Goal: Information Seeking & Learning: Learn about a topic

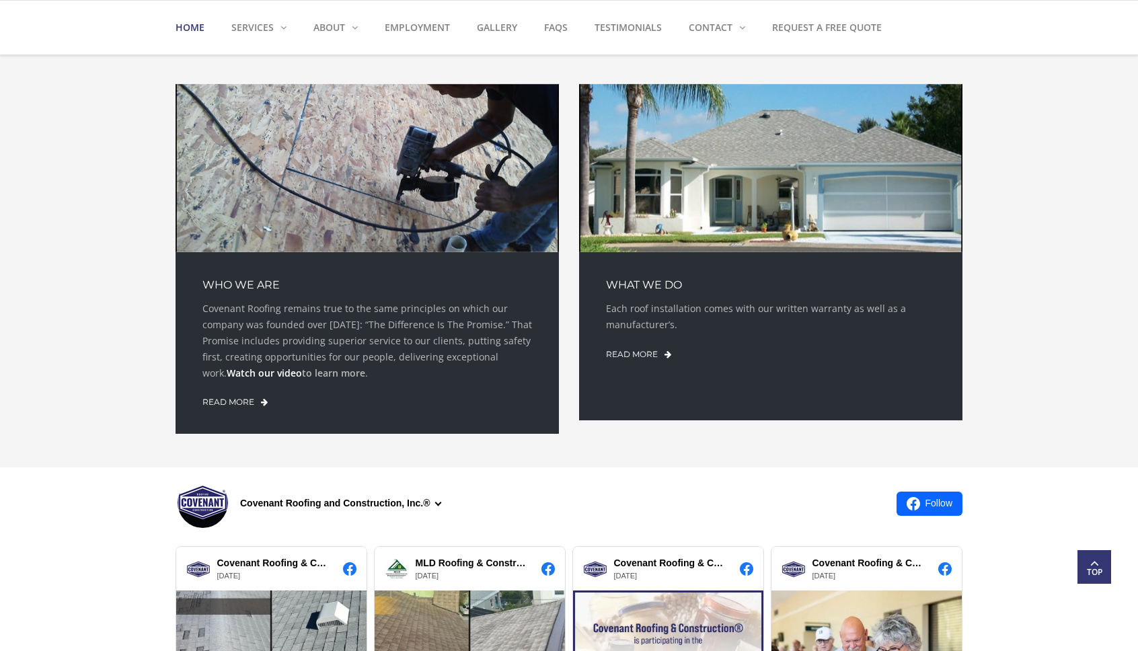
scroll to position [1147, 0]
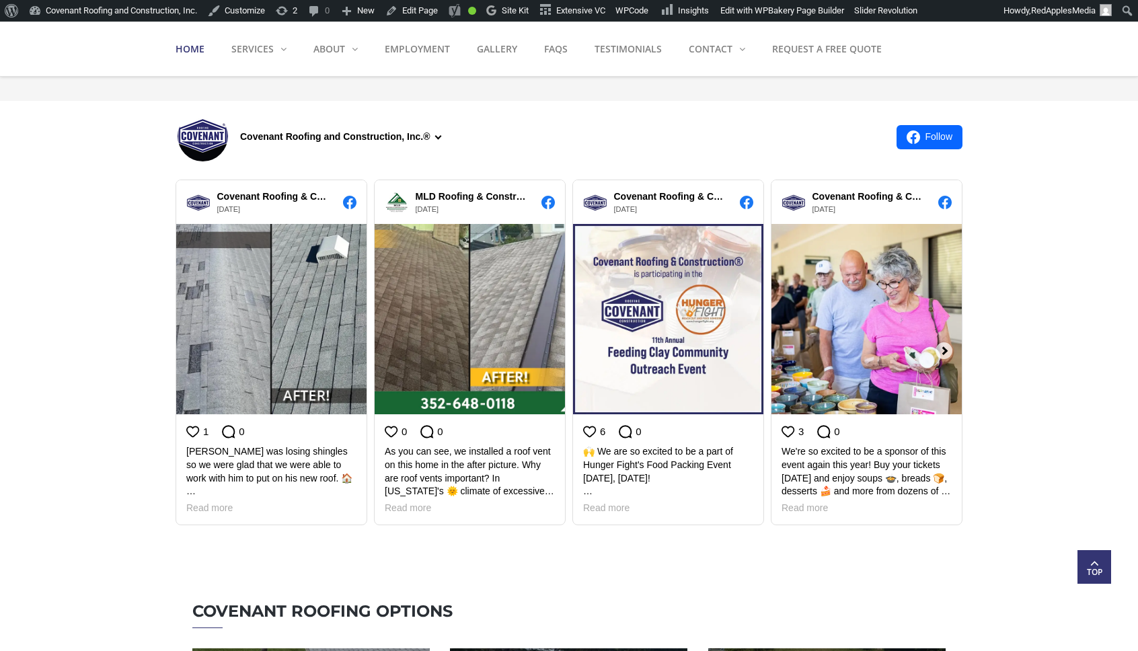
scroll to position [957, 0]
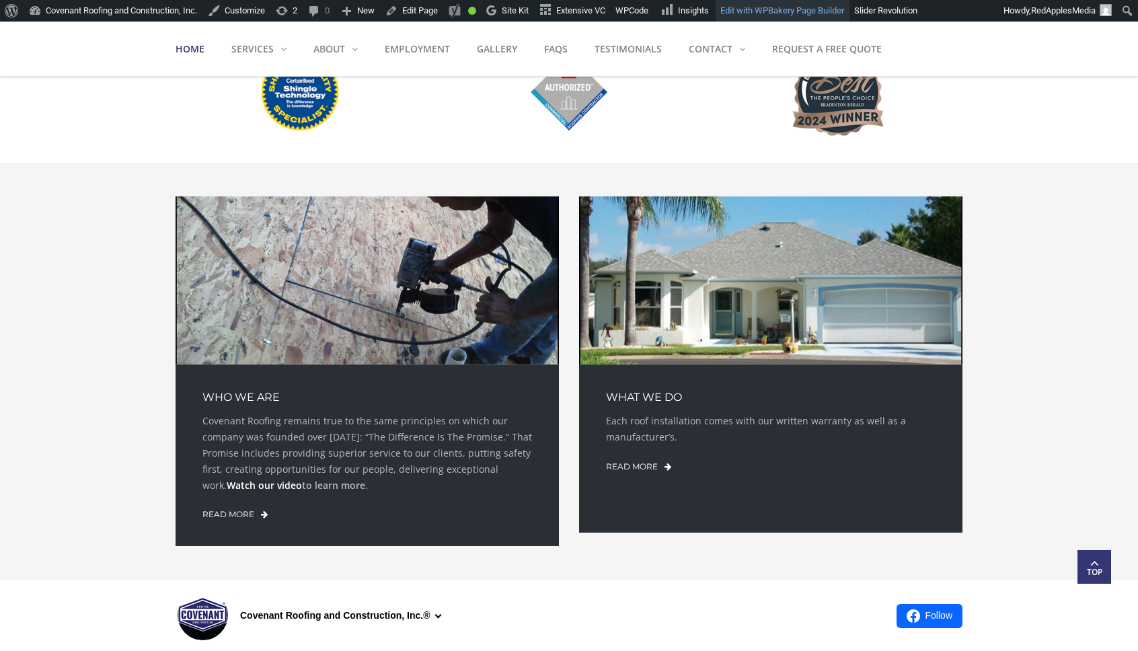
click at [807, 15] on link "Edit with WPBakery Page Builder" at bounding box center [782, 11] width 134 height 22
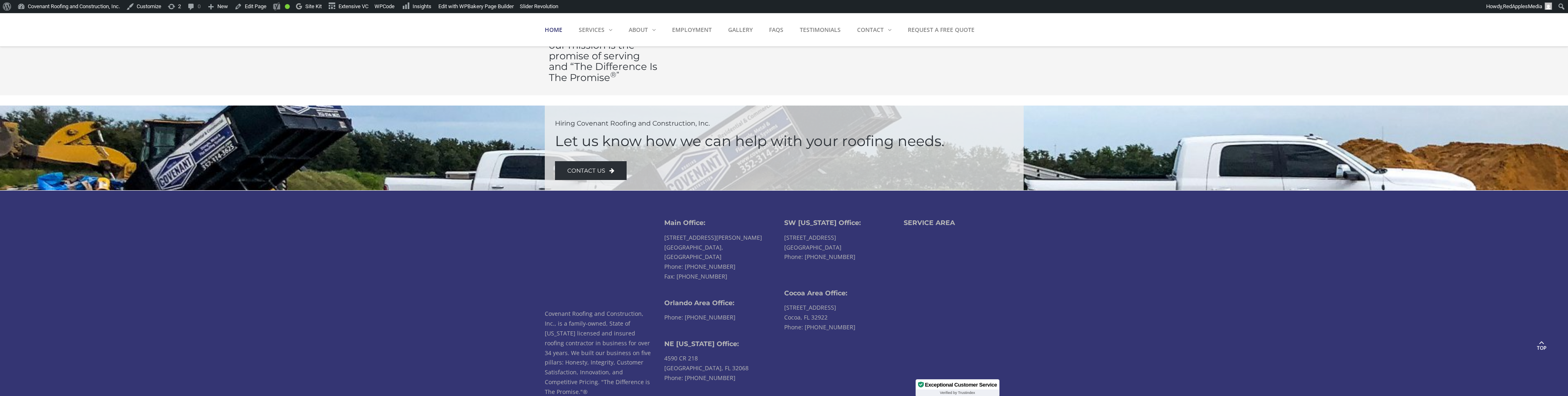
scroll to position [1953, 0]
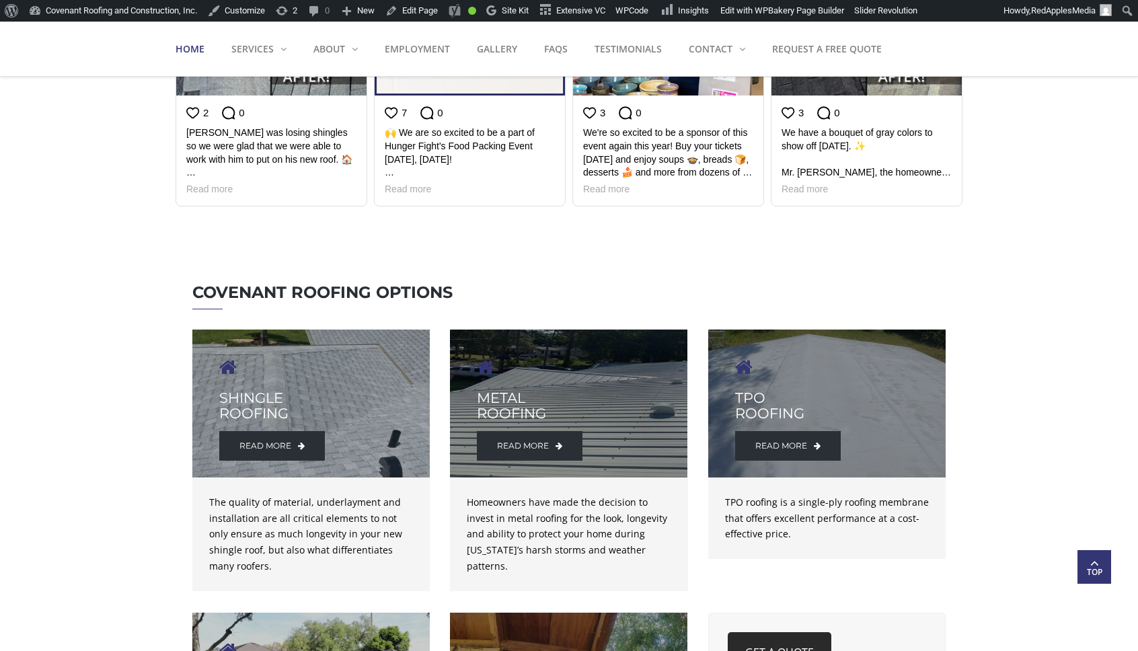
scroll to position [1358, 0]
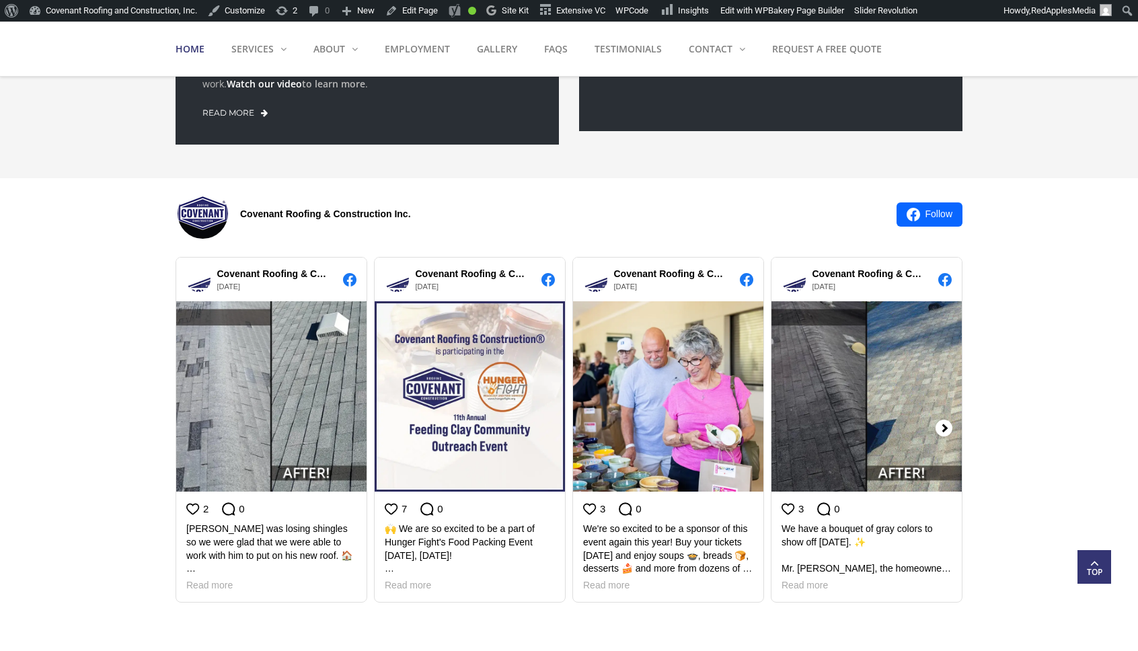
click at [946, 429] on div at bounding box center [948, 428] width 27 height 356
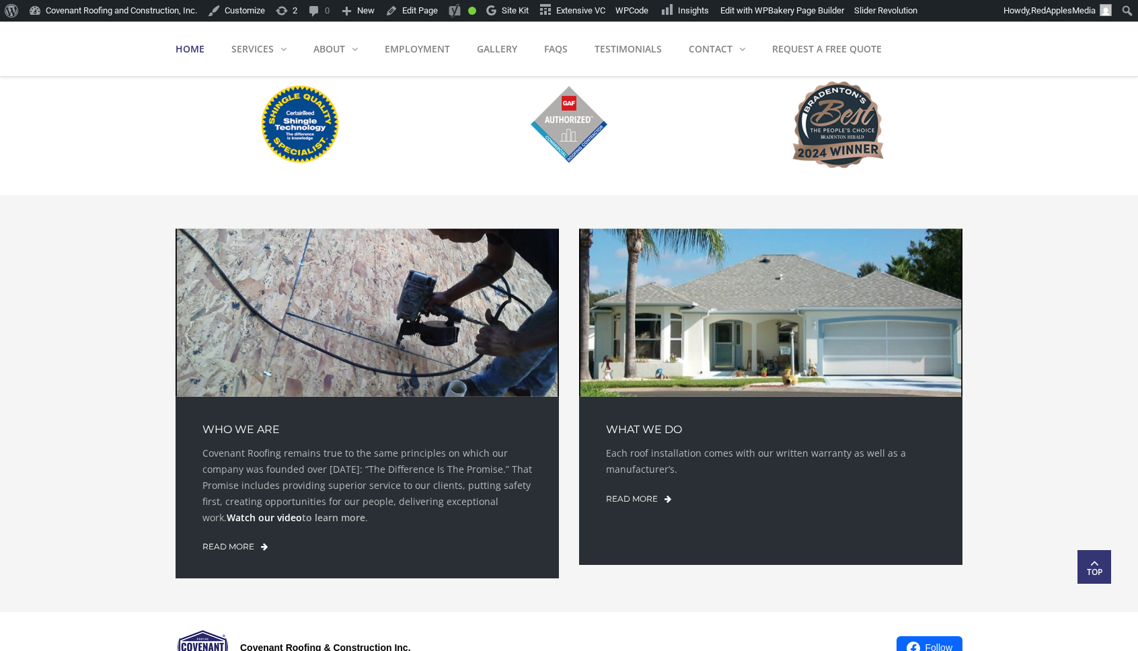
scroll to position [0, 0]
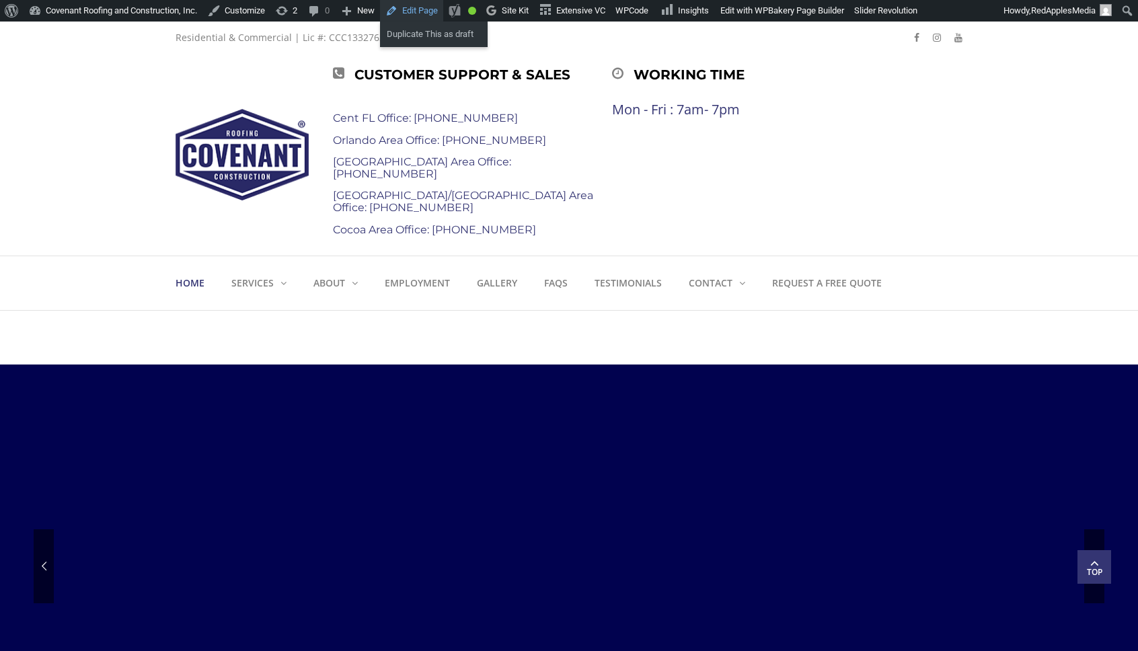
click at [425, 9] on link "Edit Page" at bounding box center [411, 11] width 63 height 22
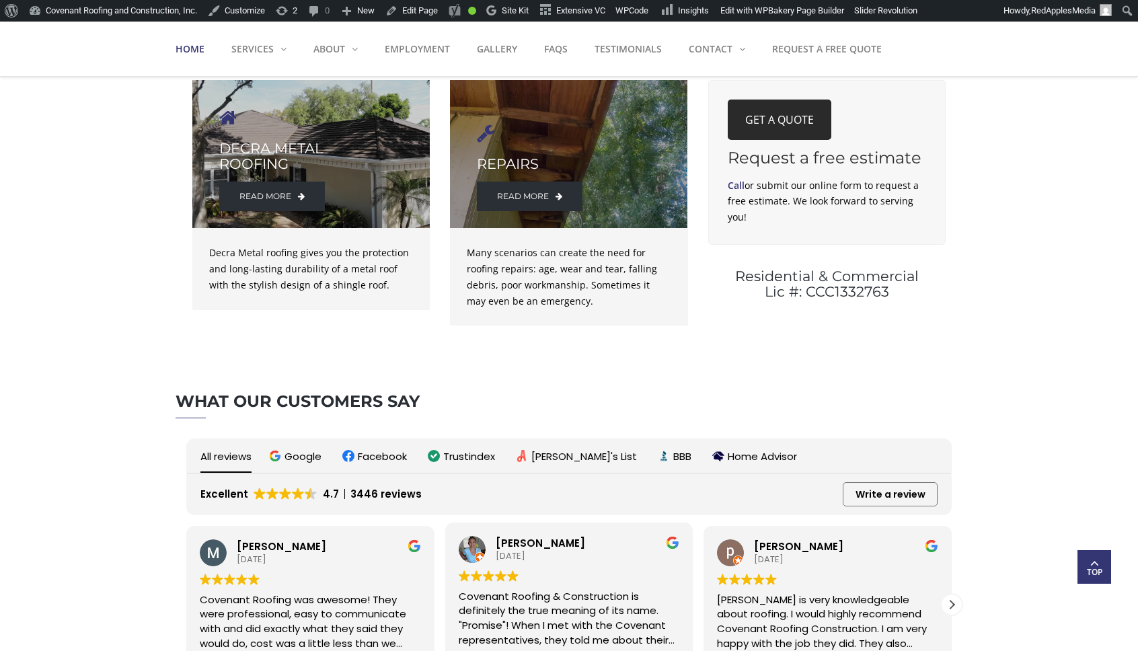
scroll to position [1868, 0]
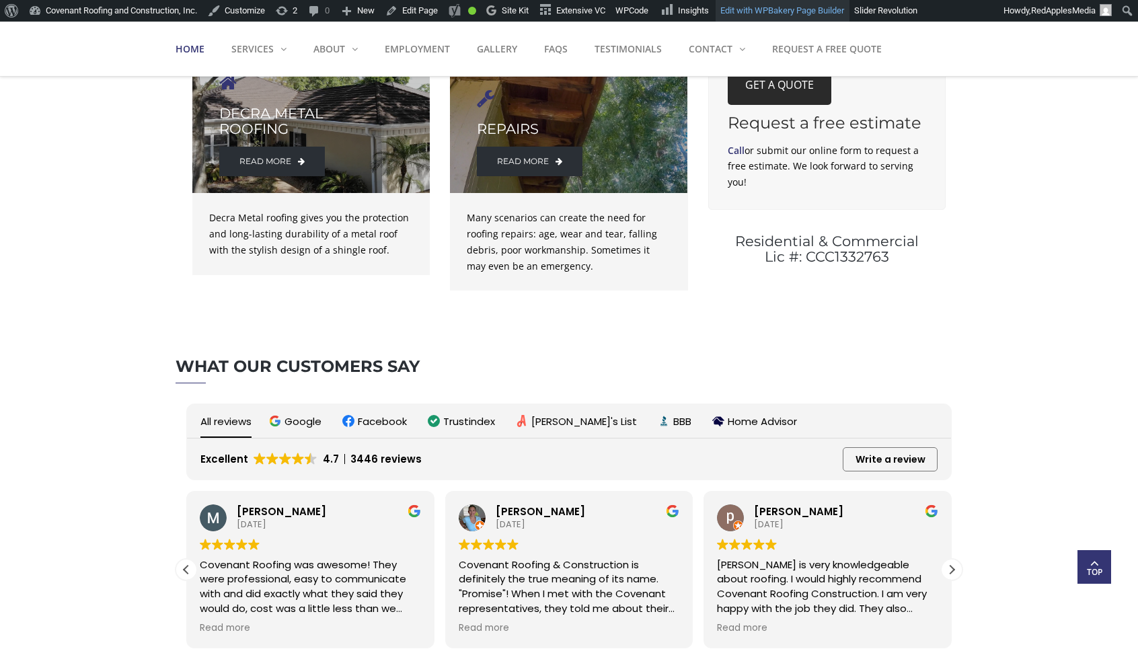
click at [798, 16] on link "Edit with WPBakery Page Builder" at bounding box center [782, 11] width 134 height 22
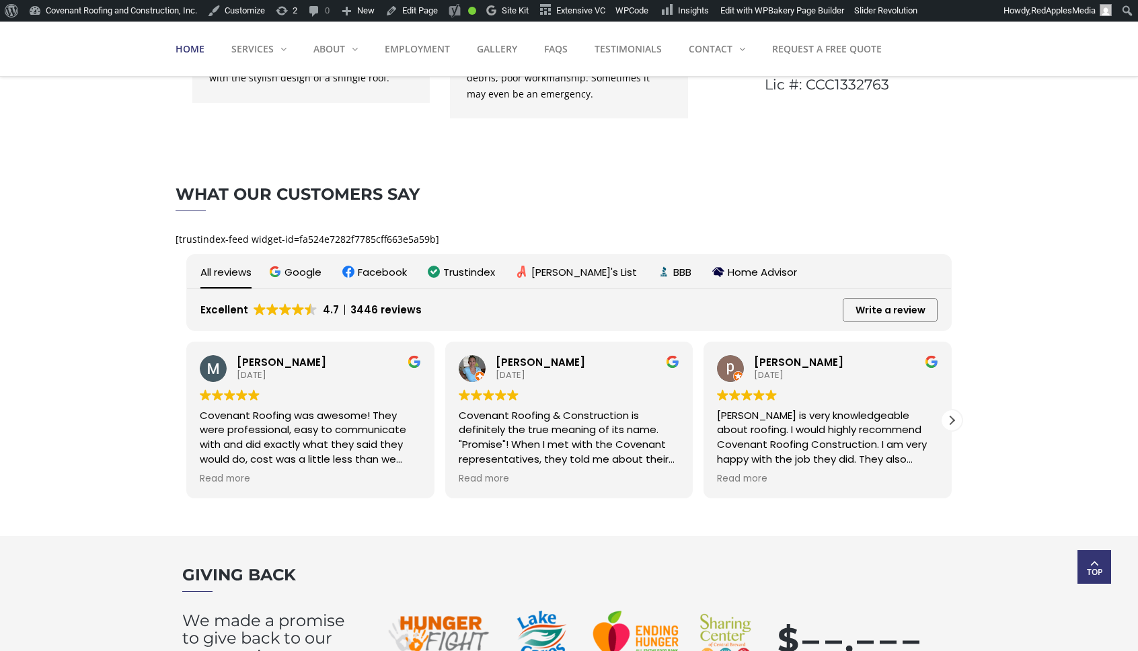
scroll to position [2052, 0]
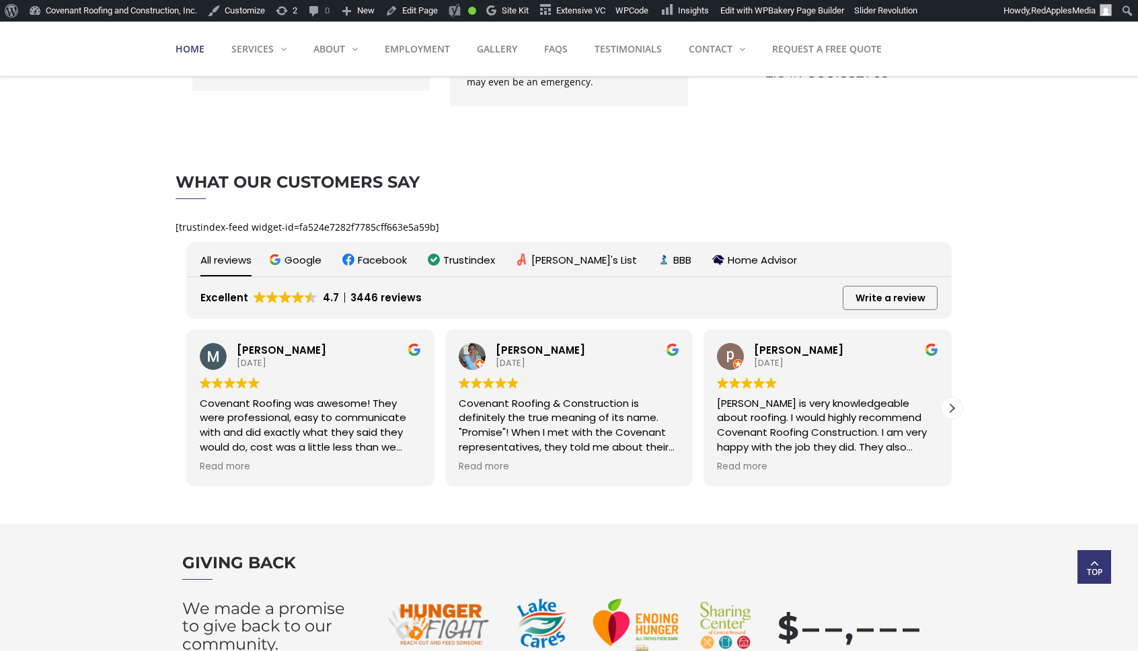
click at [399, 228] on p "[trustindex-feed widget-id=fa524e7282f7785cff663e5a59b]" at bounding box center [568, 227] width 787 height 16
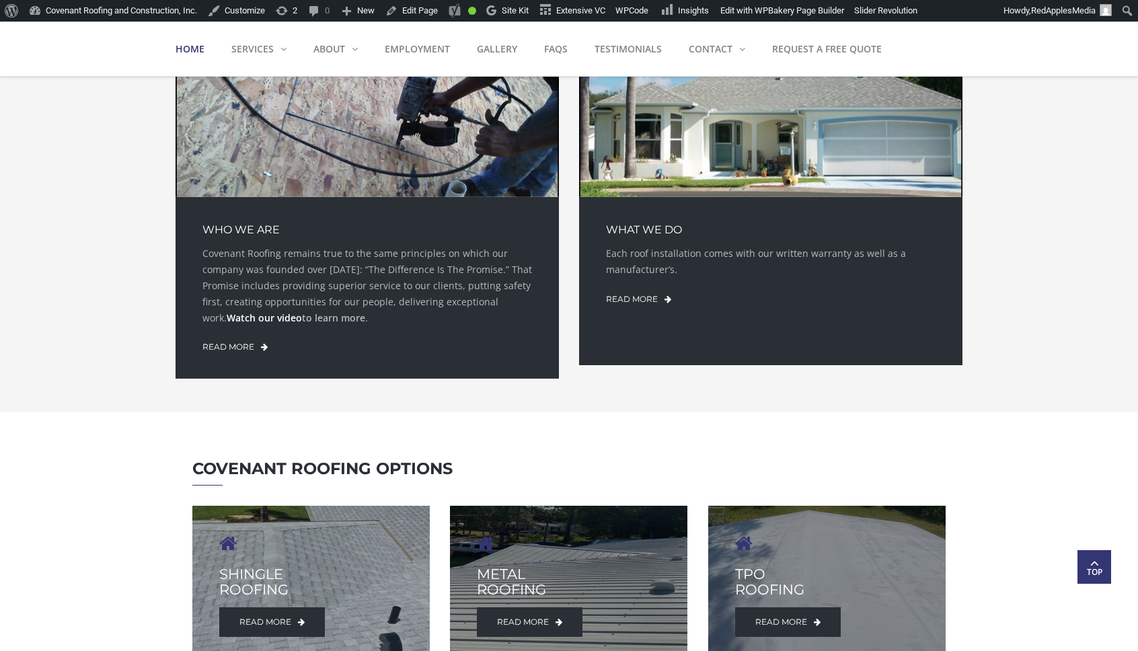
scroll to position [0, 0]
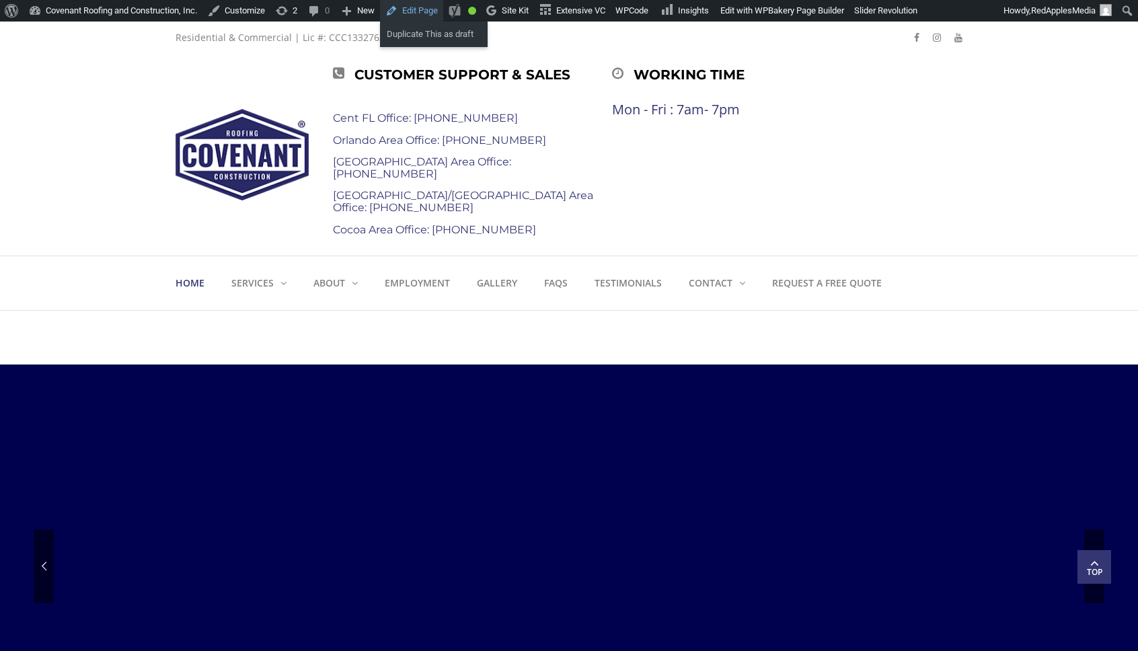
click at [434, 18] on link "Edit Page" at bounding box center [411, 11] width 63 height 22
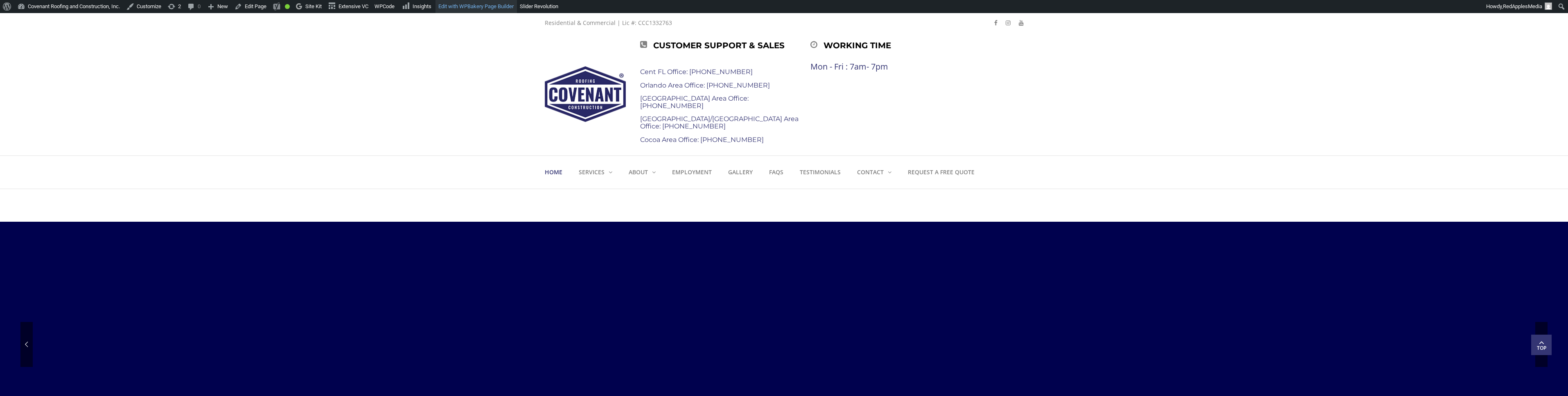
click at [475, 9] on link "Edit with WPBakery Page Builder" at bounding box center [476, 7] width 82 height 13
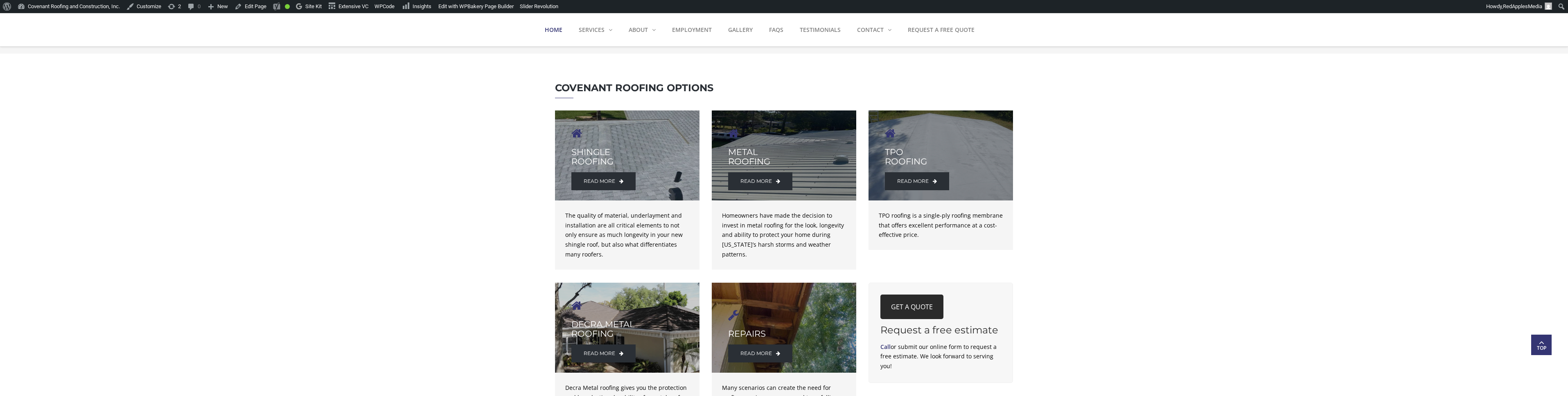
scroll to position [1178, 0]
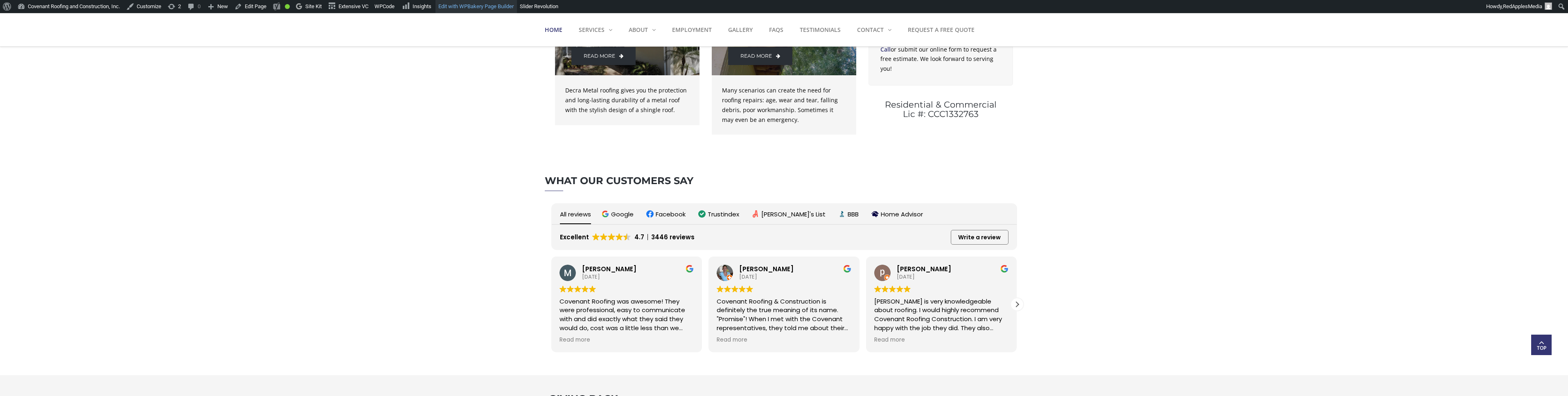
click at [471, 10] on link "Edit with WPBakery Page Builder" at bounding box center [476, 7] width 82 height 13
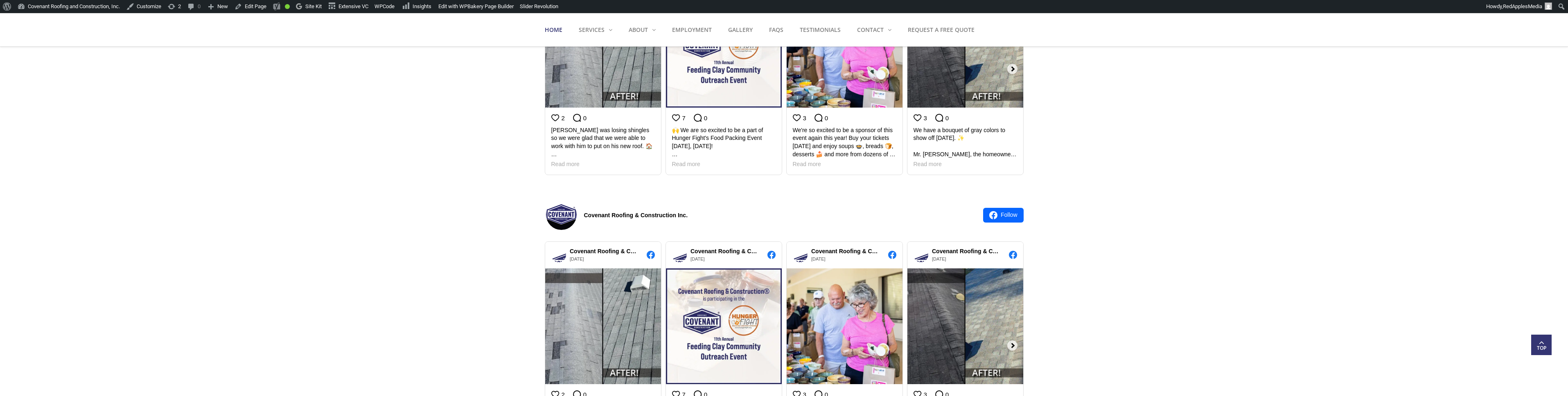
scroll to position [1215, 0]
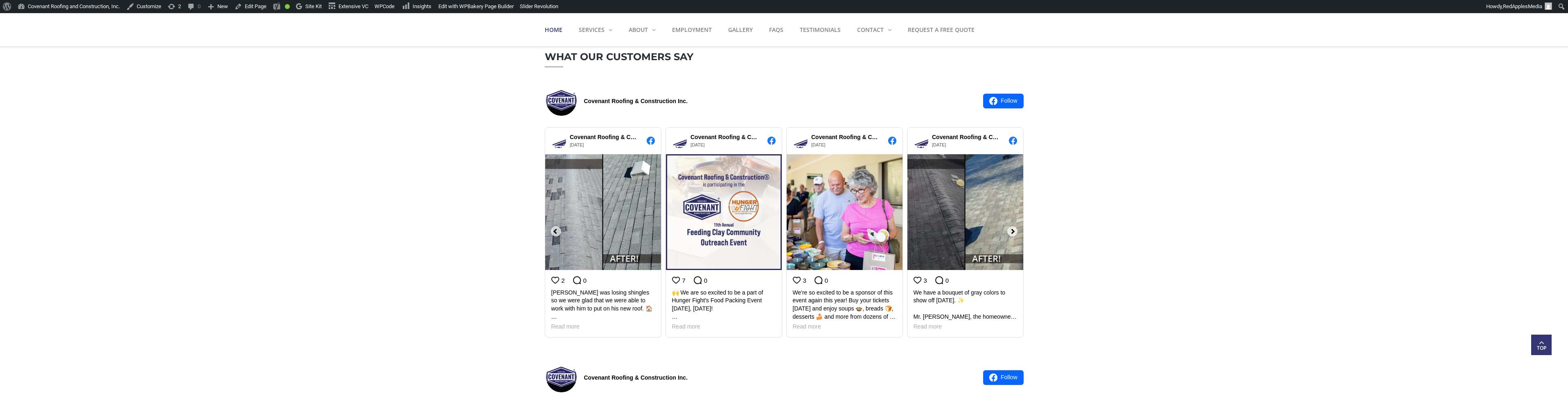
scroll to position [1324, 0]
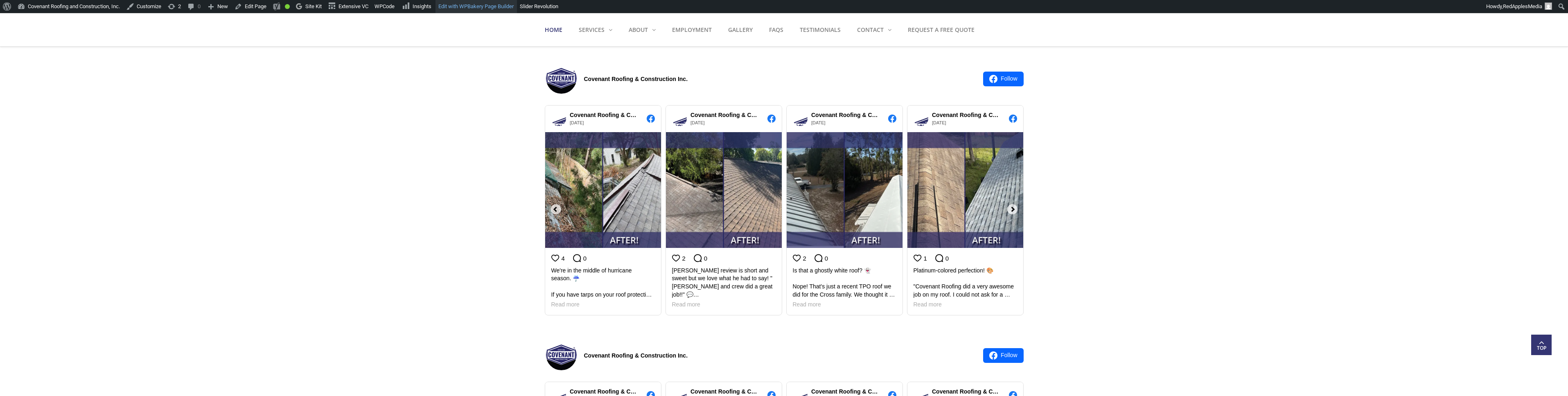
click at [472, 7] on link "Edit with WPBakery Page Builder" at bounding box center [476, 7] width 82 height 13
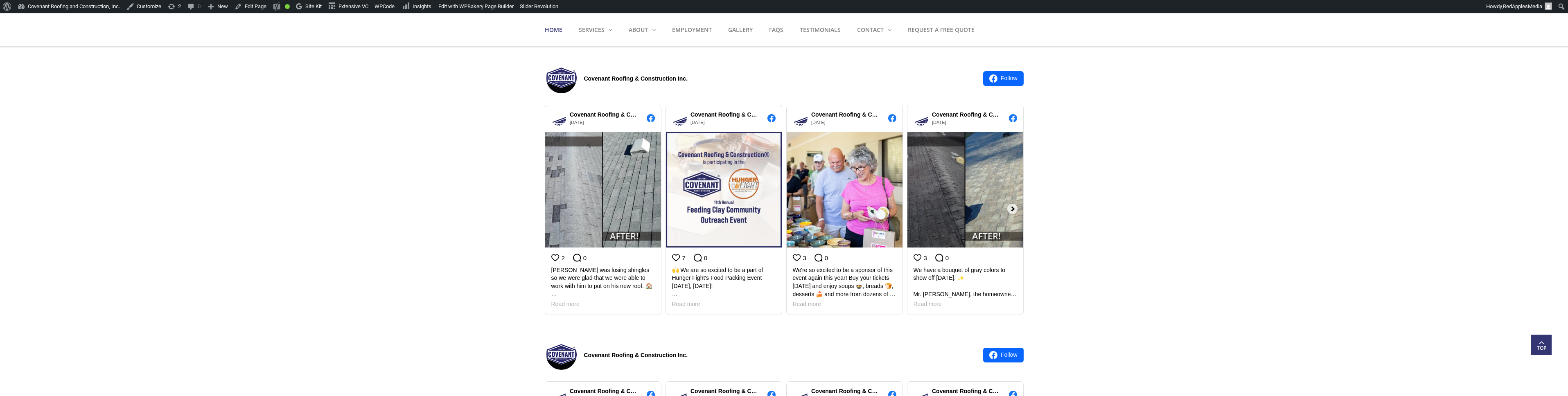
scroll to position [1303, 0]
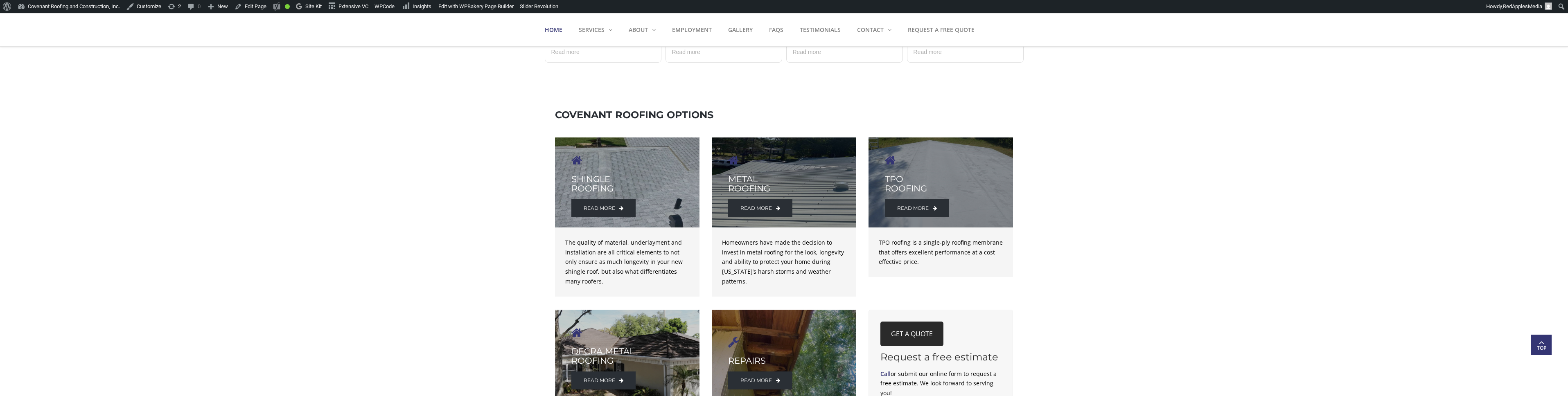
scroll to position [835, 0]
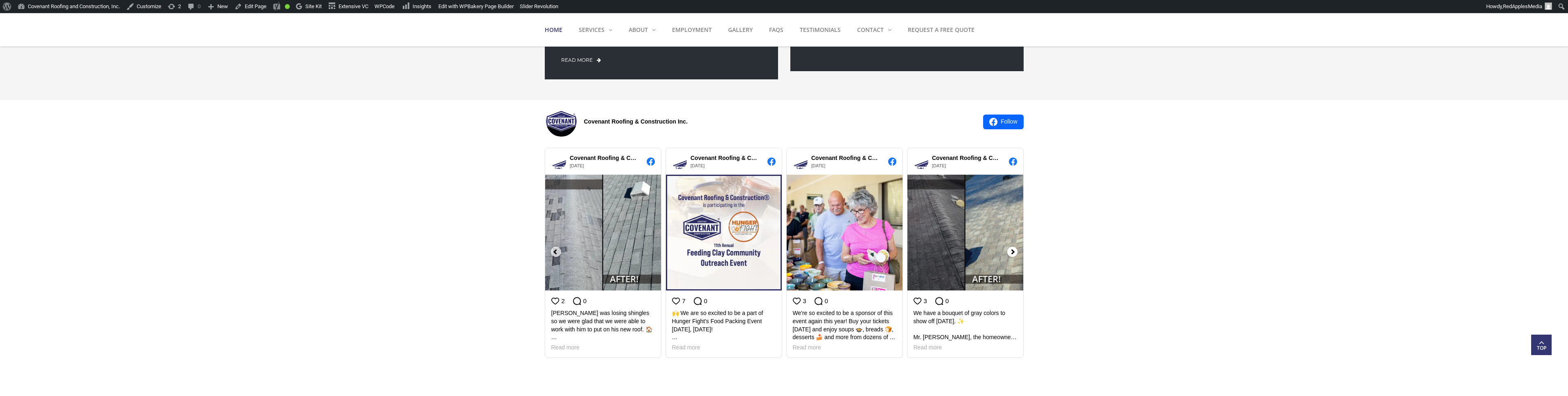
click at [1012, 253] on div at bounding box center [1015, 252] width 16 height 217
click at [91, 11] on link "Covenant Roofing and Construction, Inc." at bounding box center [69, 7] width 109 height 13
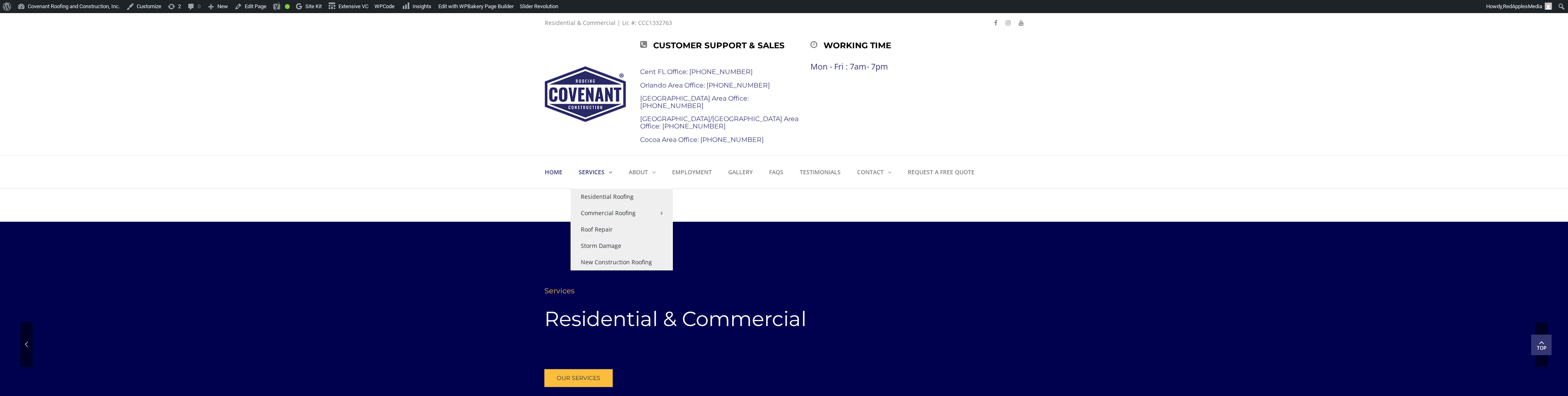
click at [592, 180] on link "Services" at bounding box center [595, 172] width 50 height 33
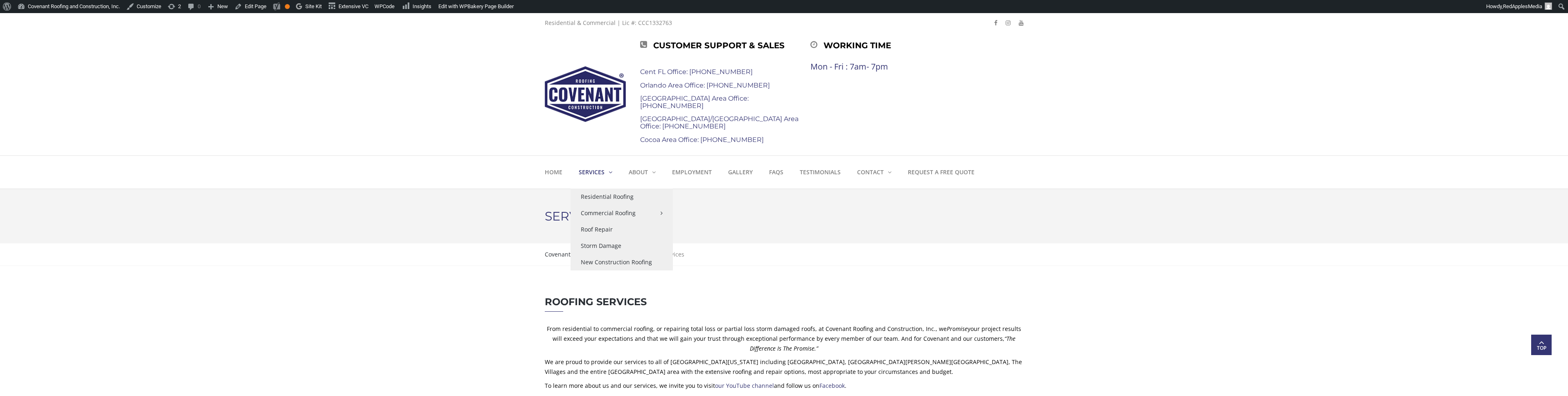
click at [594, 170] on strong "Services" at bounding box center [592, 172] width 26 height 8
click at [603, 199] on link "Residential Roofing" at bounding box center [621, 196] width 102 height 16
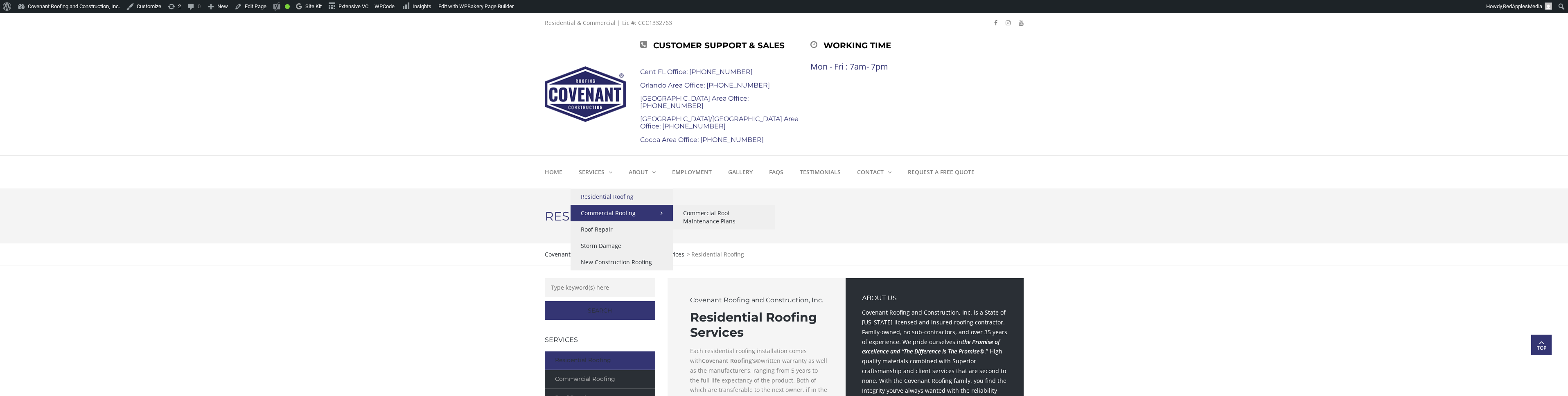
click at [613, 207] on link "Commercial Roofing" at bounding box center [621, 213] width 102 height 16
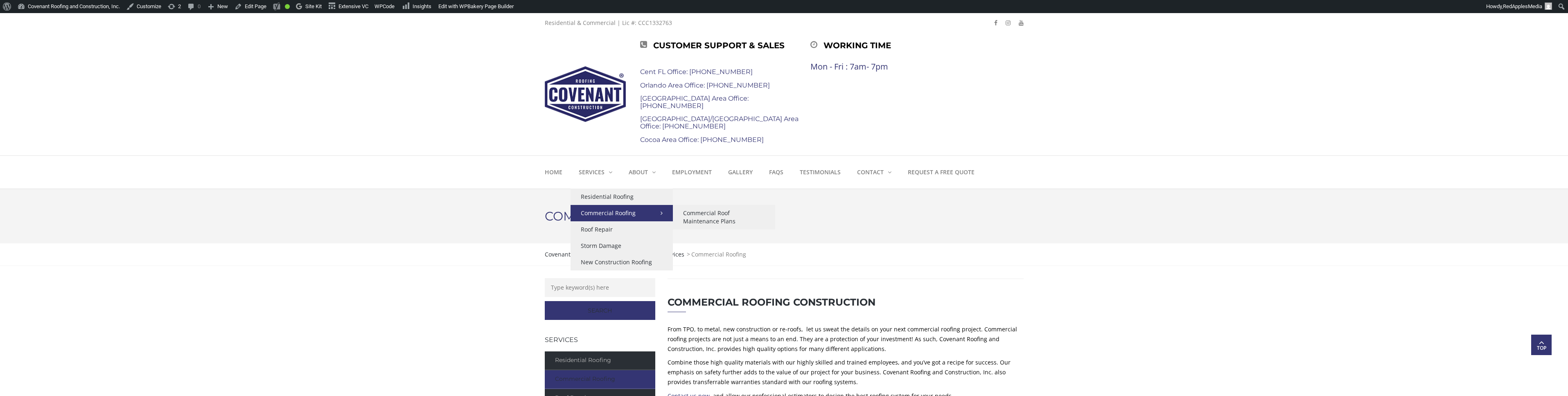
click at [597, 209] on link "Commercial Roofing" at bounding box center [621, 213] width 102 height 16
click at [735, 219] on link "Commercial Roof Maintenance Plans" at bounding box center [724, 217] width 102 height 24
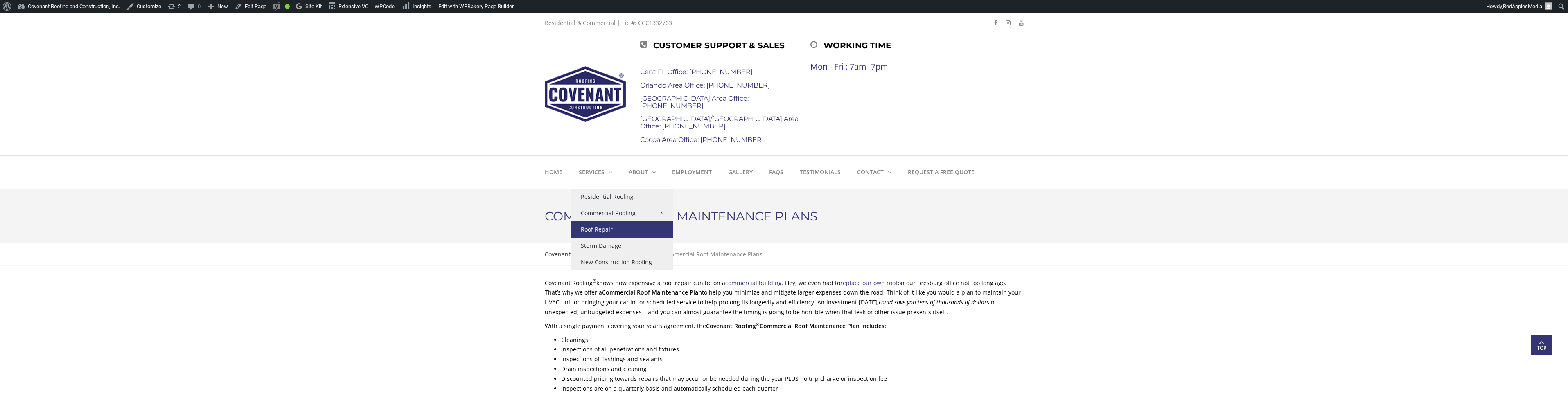
click at [620, 235] on link "Roof Repair" at bounding box center [621, 229] width 102 height 16
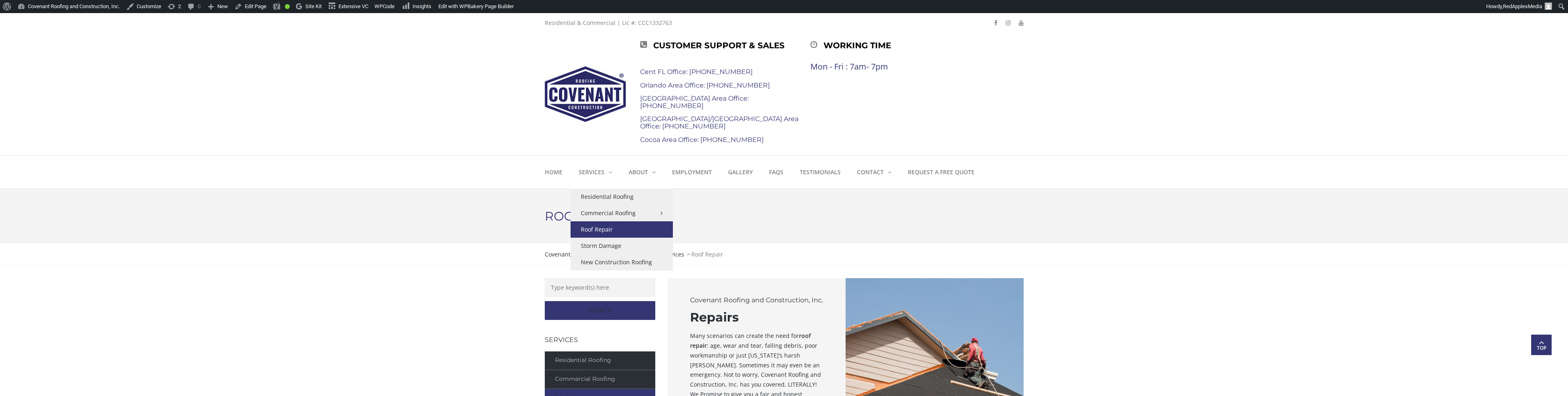
click at [615, 229] on link "Roof Repair" at bounding box center [621, 229] width 102 height 16
click at [601, 241] on link "Storm Damage" at bounding box center [621, 246] width 102 height 16
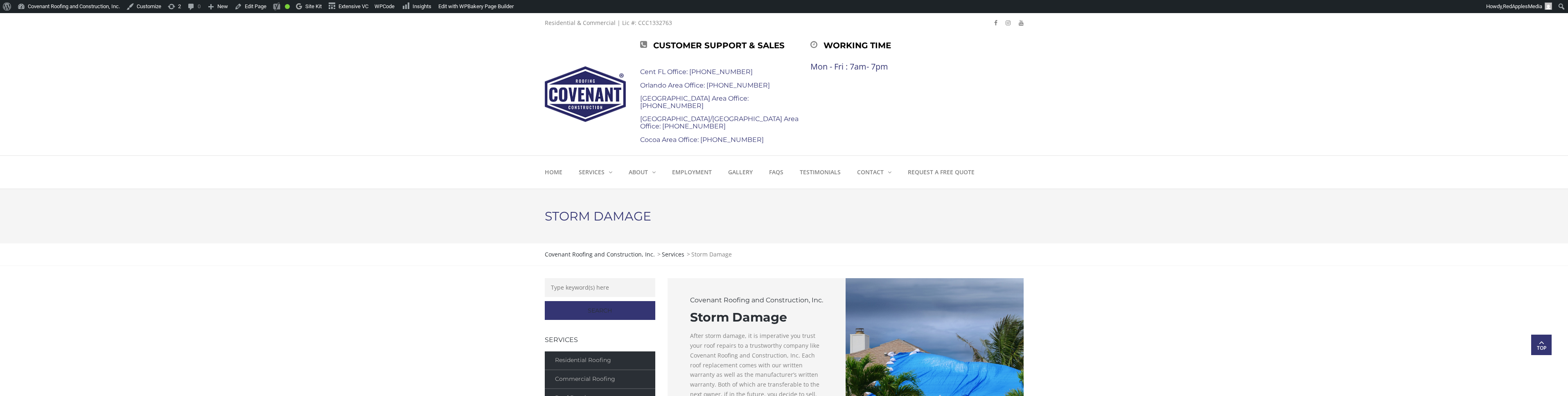
scroll to position [13, 0]
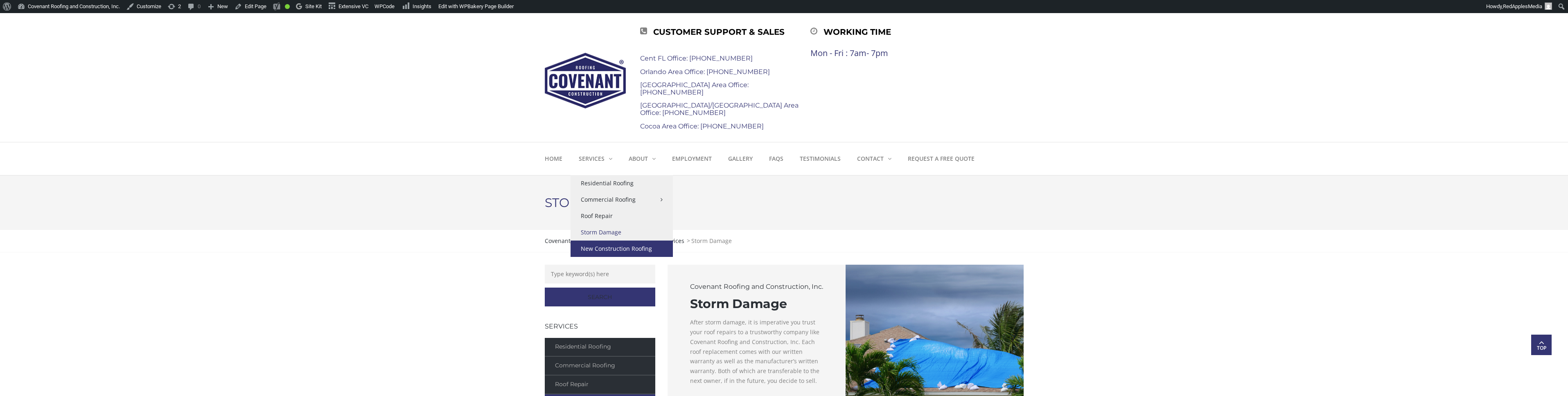
click at [611, 251] on link "New Construction Roofing" at bounding box center [621, 248] width 102 height 16
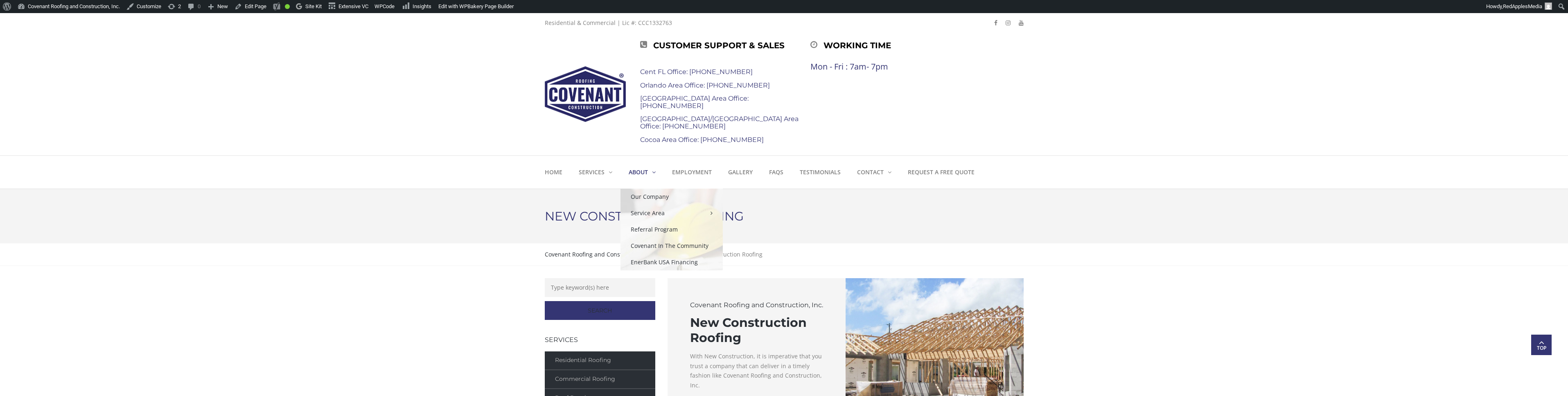
click at [637, 174] on strong "About" at bounding box center [639, 172] width 19 height 8
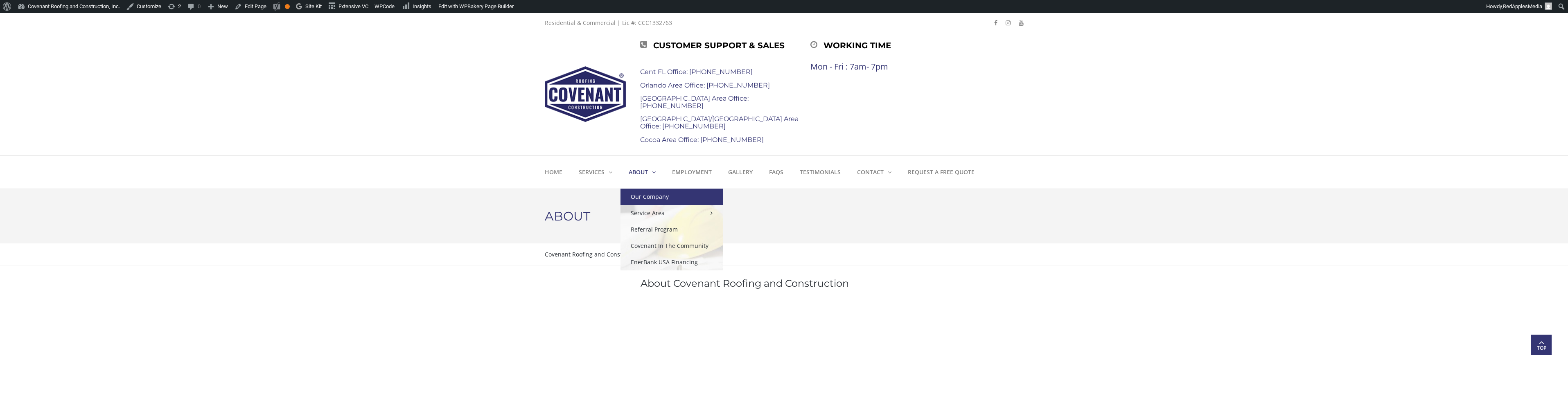
click at [646, 199] on link "Our Company" at bounding box center [671, 196] width 102 height 16
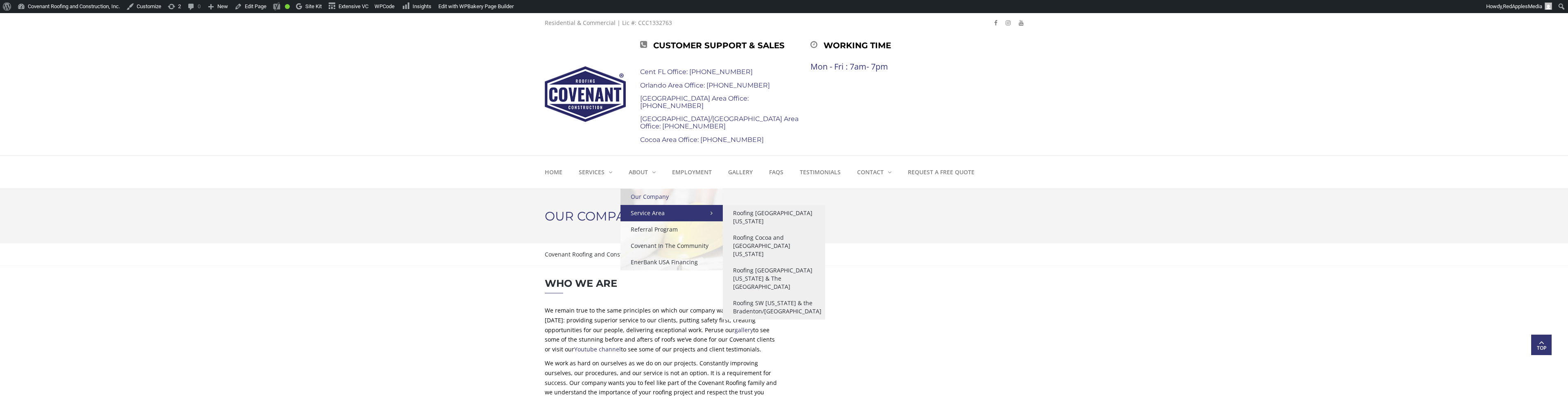
click at [663, 216] on link "Service Area" at bounding box center [671, 213] width 102 height 16
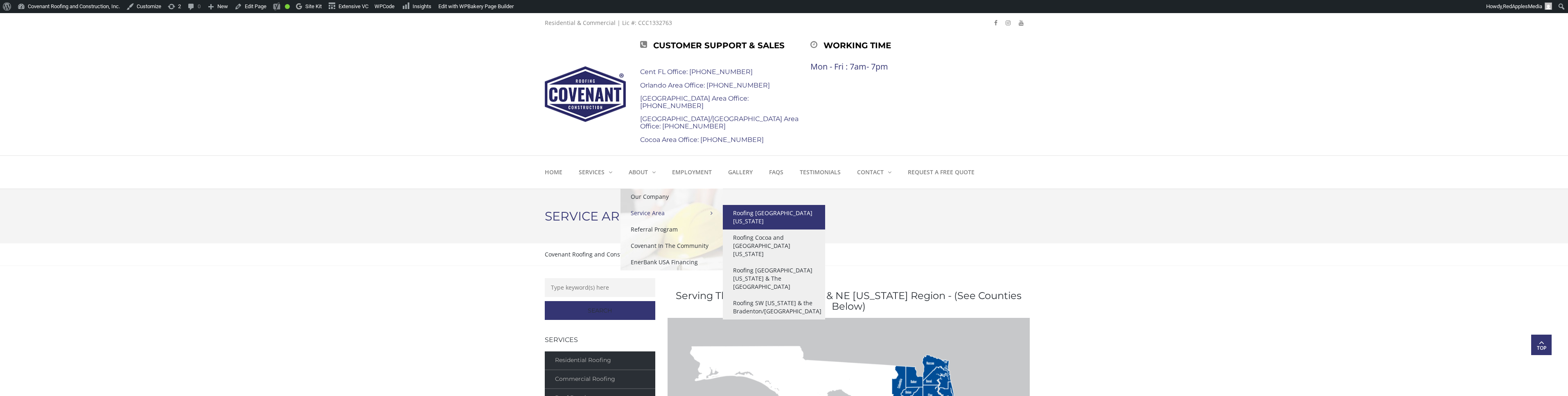
click at [784, 210] on link "Roofing [GEOGRAPHIC_DATA][US_STATE]" at bounding box center [774, 217] width 102 height 24
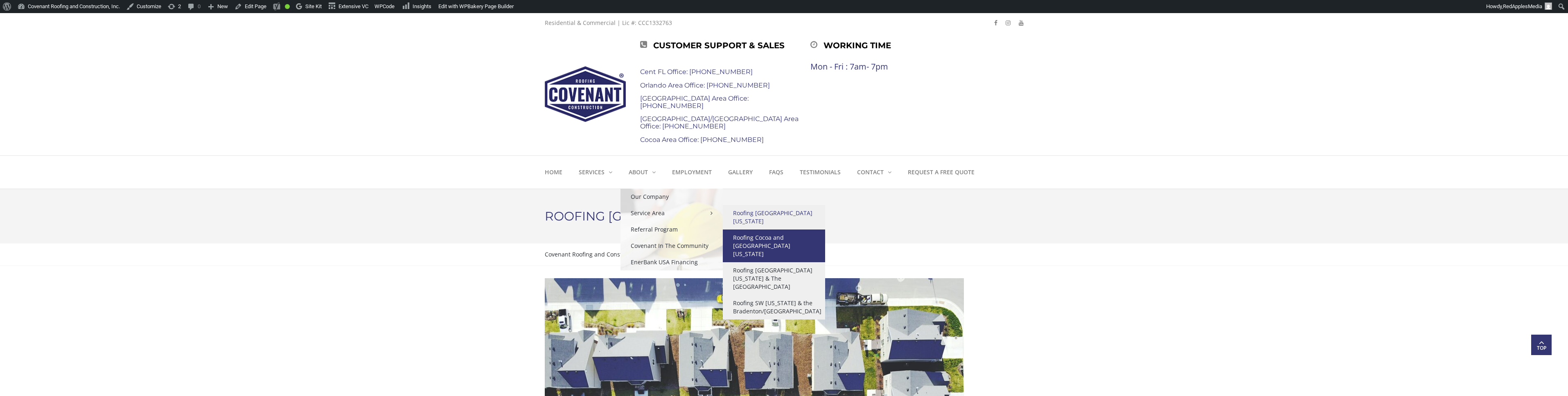
click at [778, 230] on link "Roofing Cocoa and [GEOGRAPHIC_DATA][US_STATE]" at bounding box center [774, 246] width 102 height 33
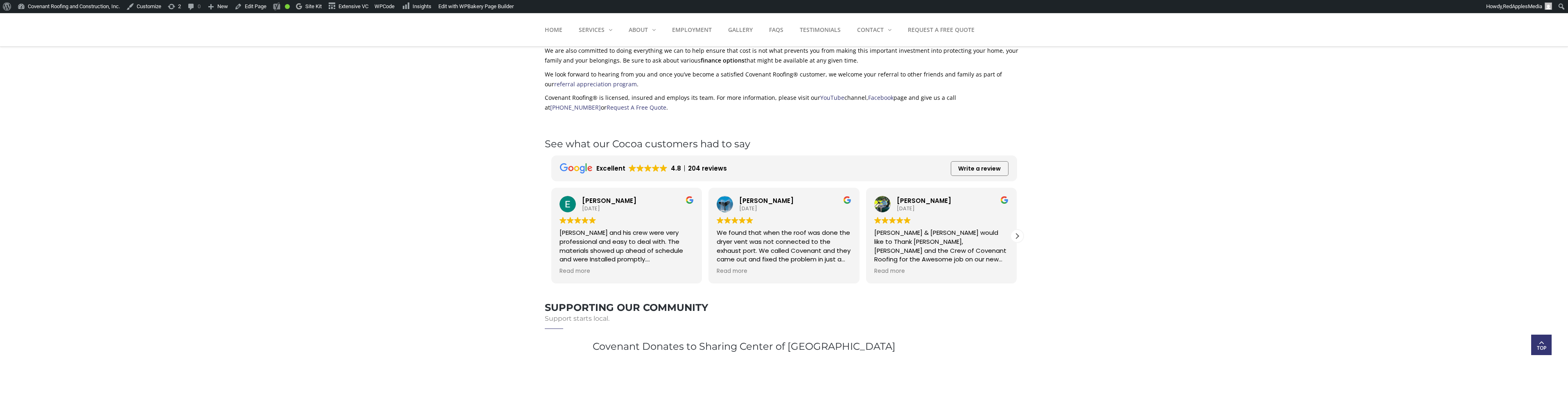
scroll to position [582, 0]
click at [1017, 229] on div "Next review" at bounding box center [1017, 235] width 12 height 12
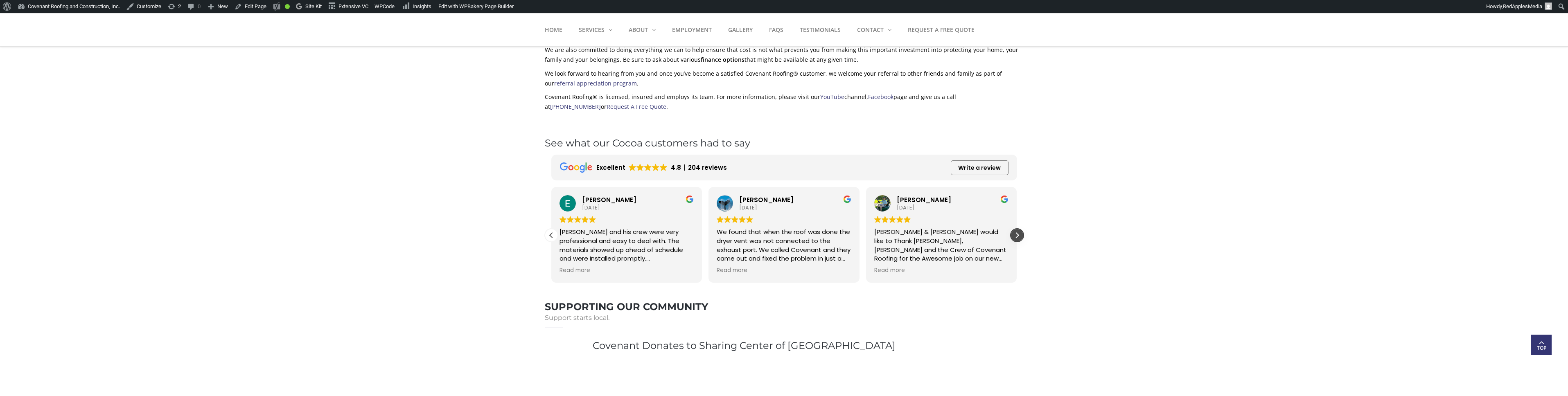
click at [1017, 229] on div "Next review" at bounding box center [1017, 235] width 12 height 12
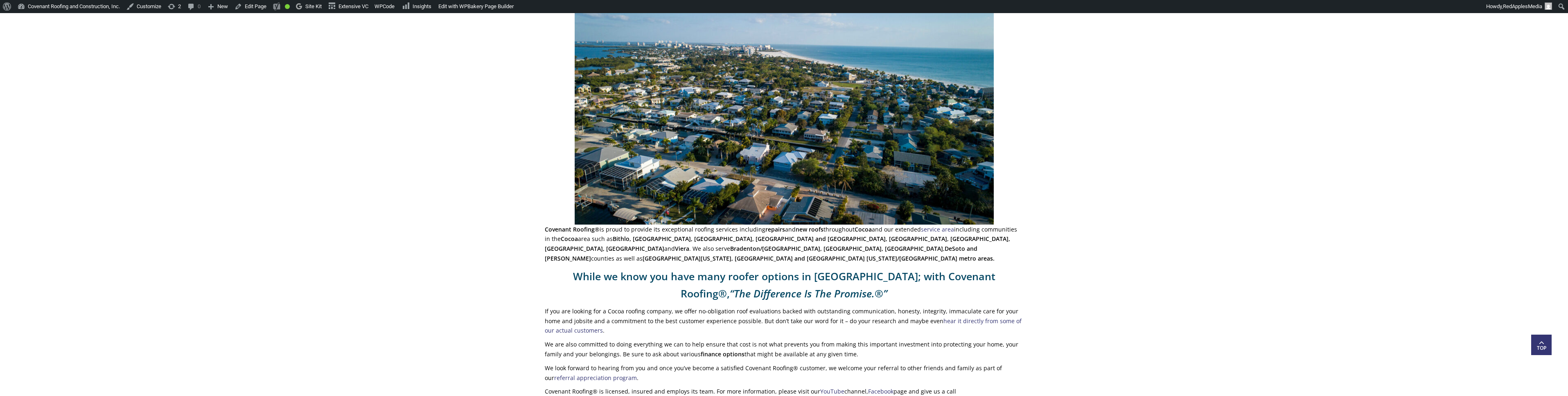
scroll to position [0, 0]
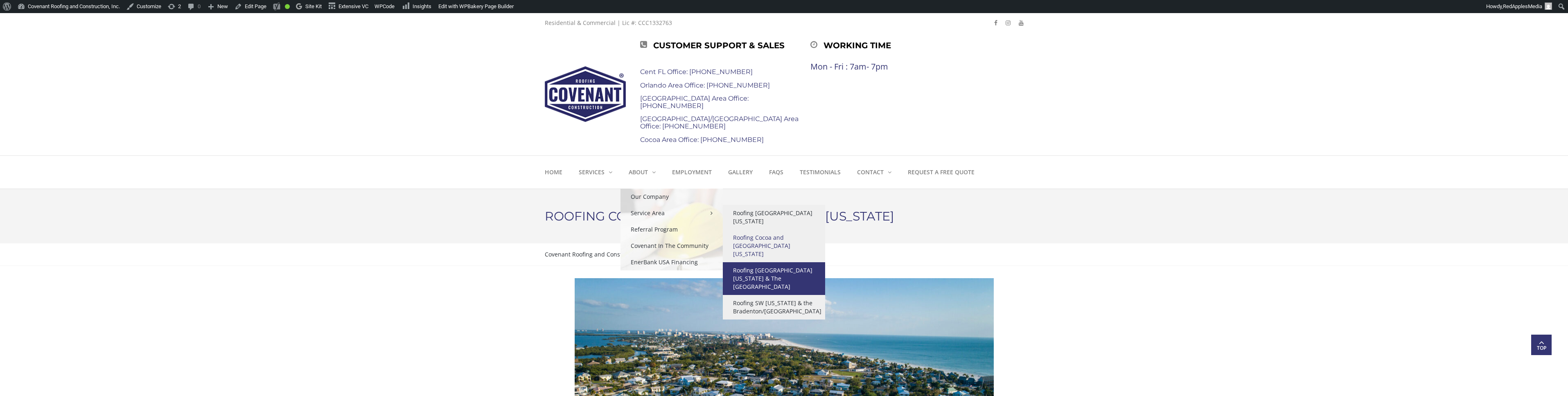
click at [805, 262] on link "Roofing [GEOGRAPHIC_DATA][US_STATE] & The [GEOGRAPHIC_DATA]" at bounding box center [774, 279] width 102 height 33
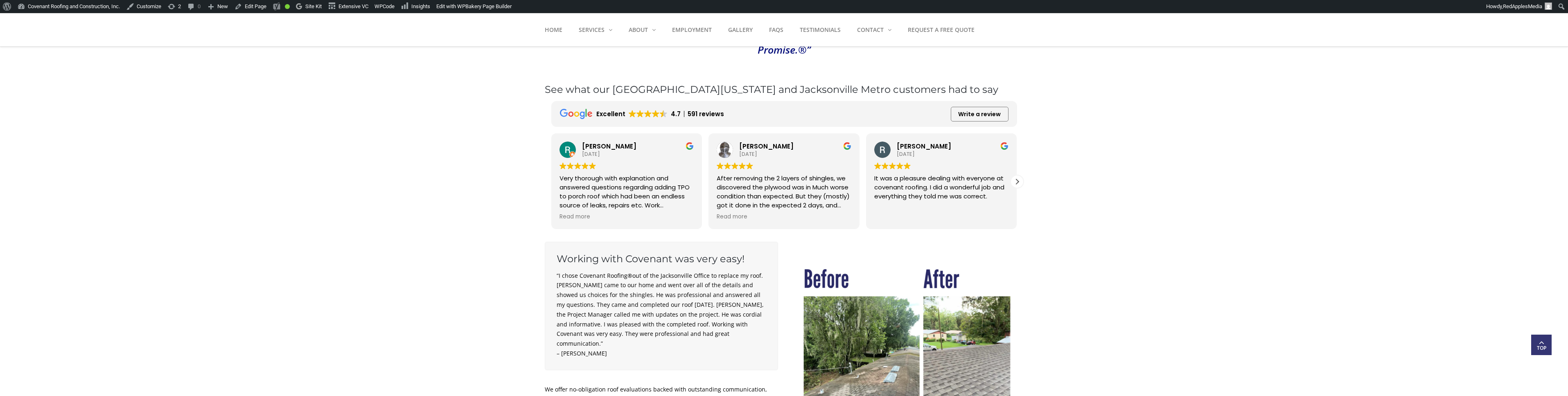
scroll to position [412, 0]
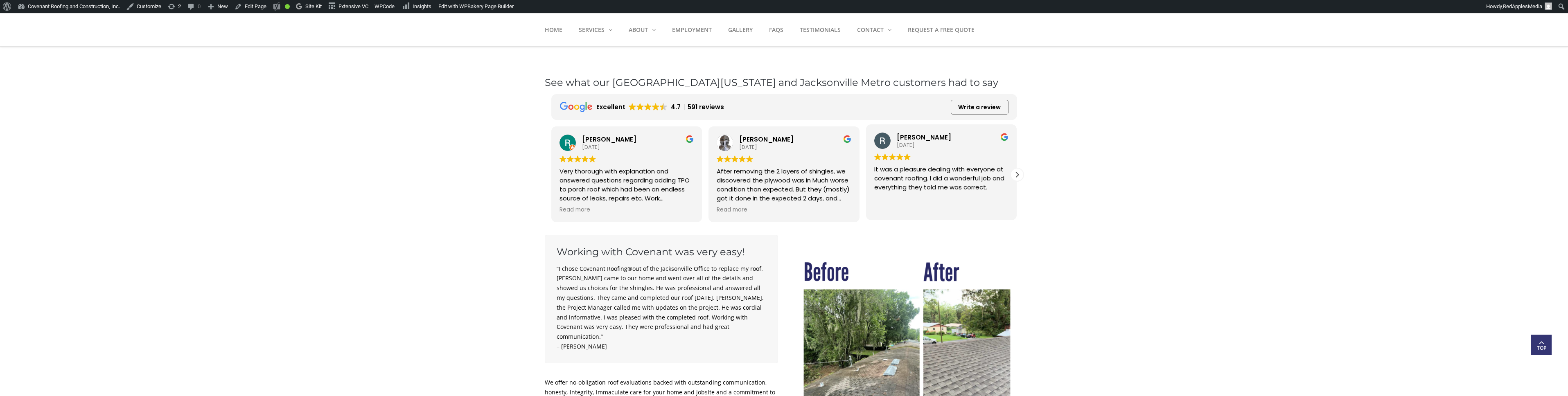
click at [1007, 173] on div "It was a pleasure dealing with everyone at covenant roofing. I did a wonderful …" at bounding box center [941, 182] width 135 height 35
click at [1012, 172] on div "Next review" at bounding box center [1017, 175] width 12 height 12
click at [1014, 172] on div "Next review" at bounding box center [1017, 175] width 12 height 12
click at [1015, 173] on div "Next review" at bounding box center [1017, 175] width 12 height 12
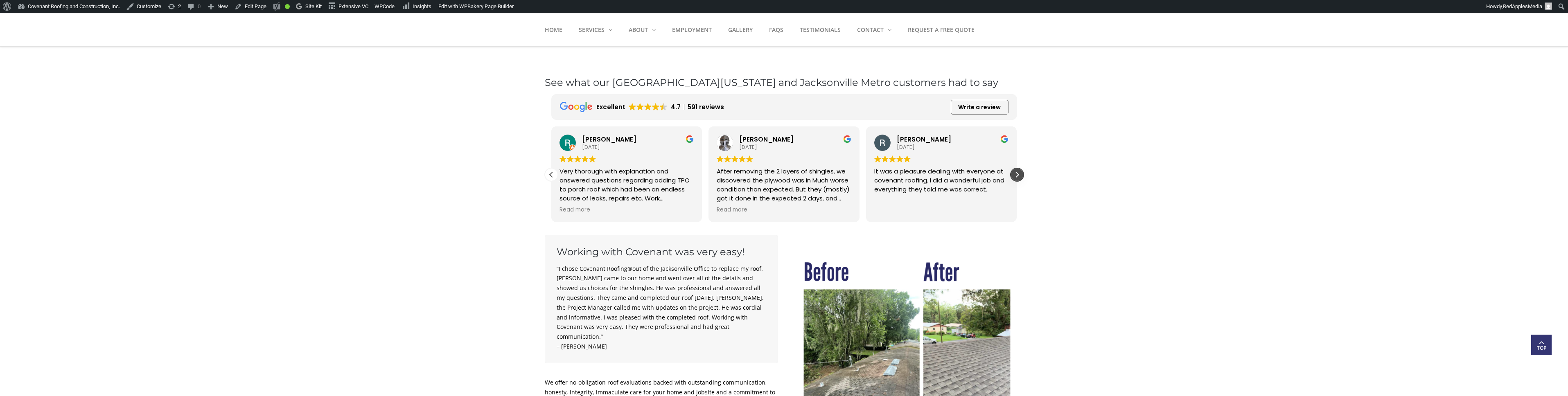
click at [1018, 173] on div "Next review" at bounding box center [1017, 175] width 12 height 12
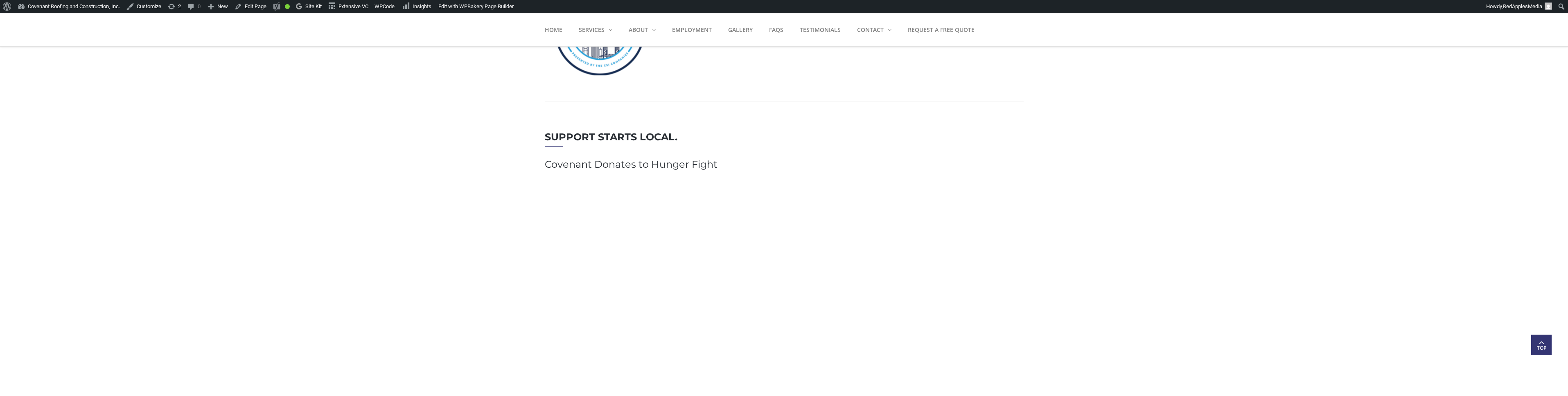
scroll to position [0, 0]
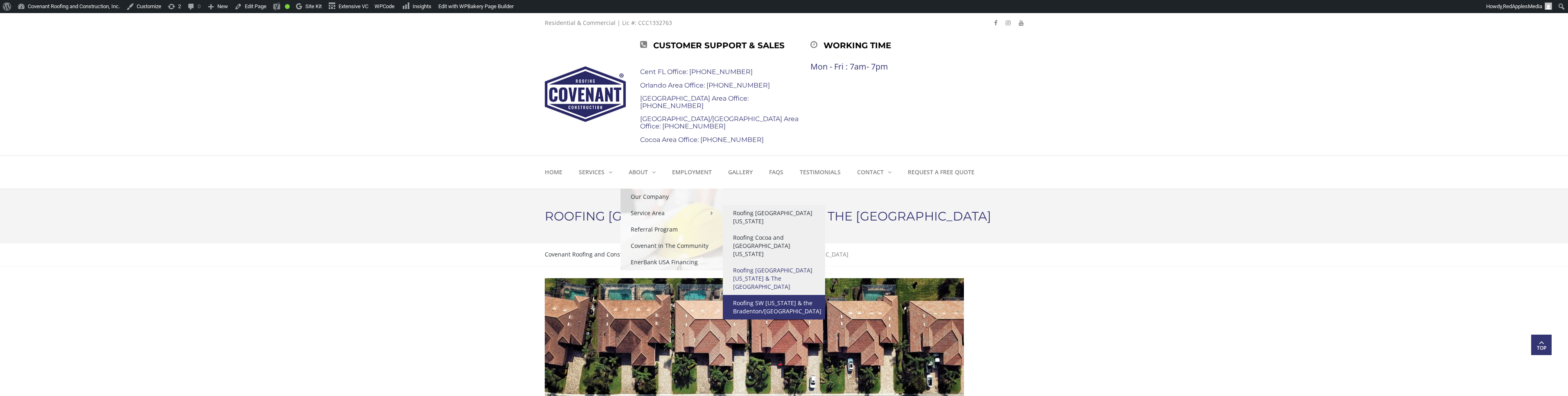
click at [779, 295] on link "Roofing SW [US_STATE] & the Bradenton/[GEOGRAPHIC_DATA]" at bounding box center [774, 307] width 102 height 24
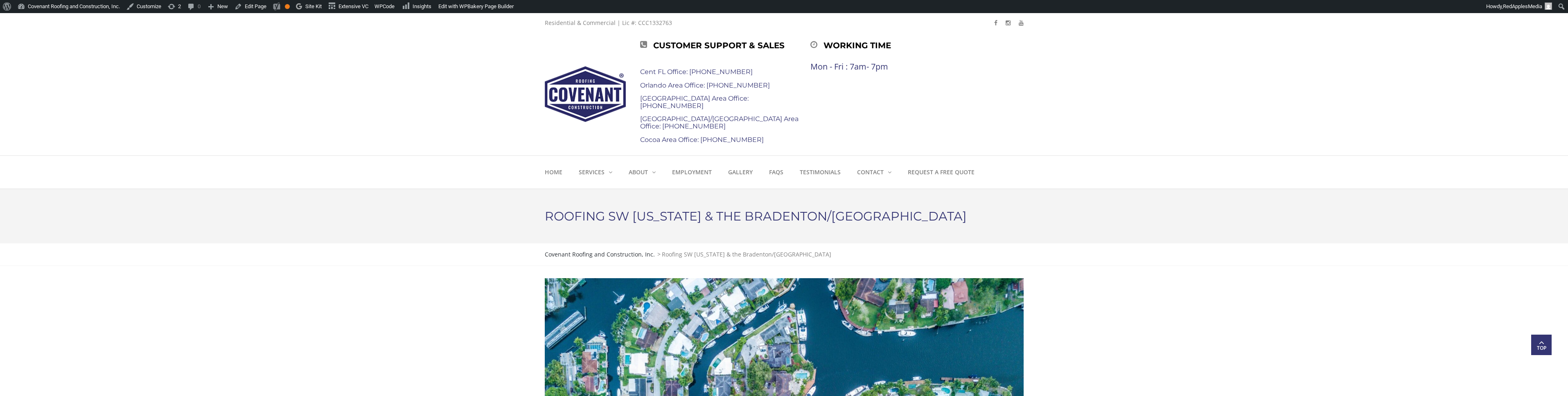
scroll to position [469, 0]
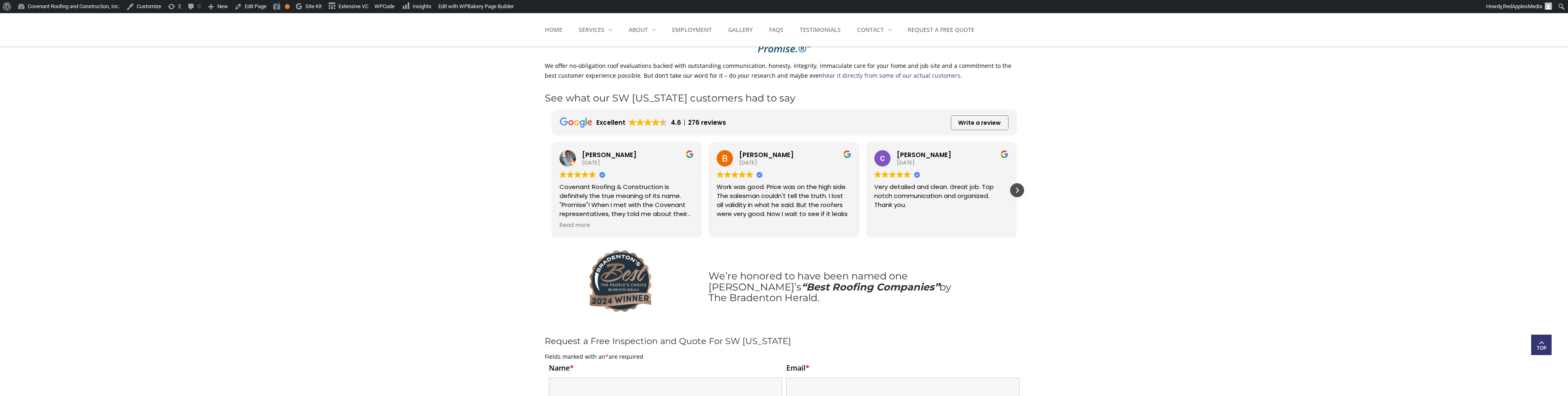
click at [1014, 184] on div "Next review" at bounding box center [1017, 190] width 12 height 12
click at [1016, 184] on div "Next review" at bounding box center [1017, 190] width 12 height 12
click at [1018, 184] on div "Next review" at bounding box center [1017, 190] width 12 height 12
click at [1019, 184] on div "Next review" at bounding box center [1017, 190] width 12 height 12
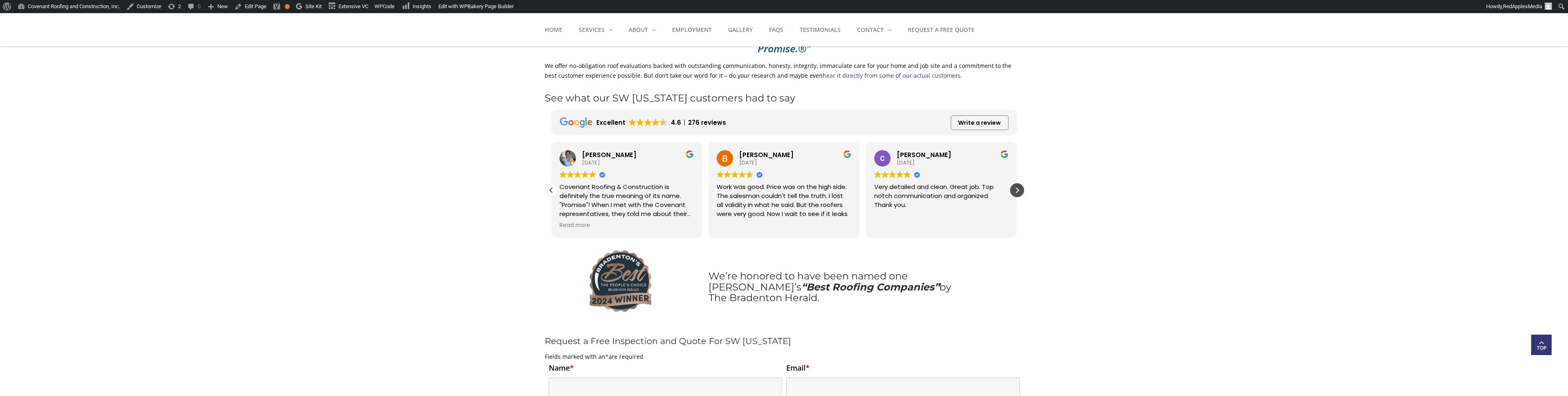
click at [1019, 184] on div "Next review" at bounding box center [1017, 190] width 12 height 12
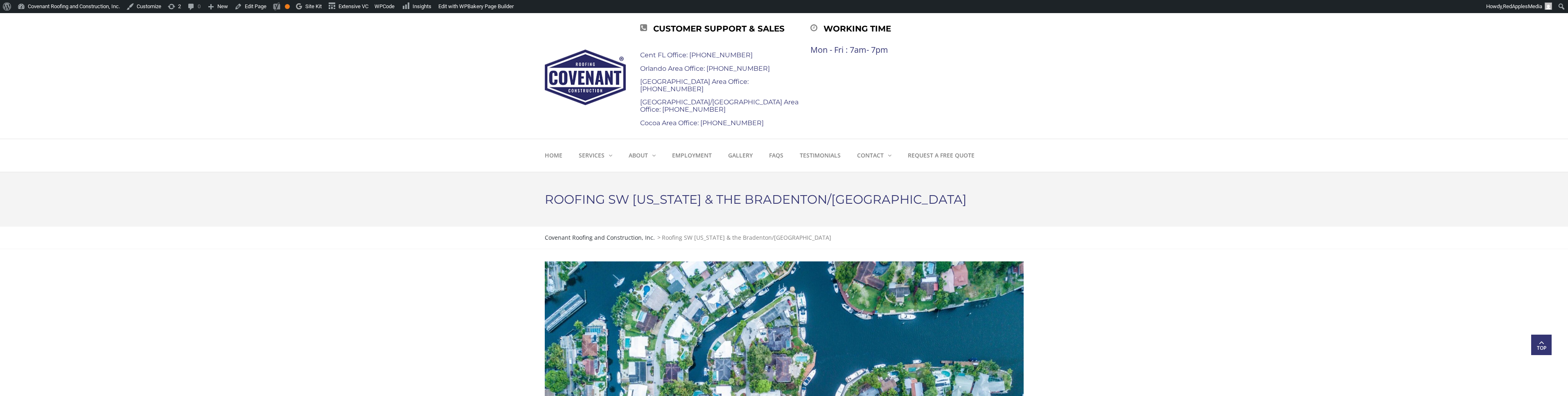
scroll to position [15, 0]
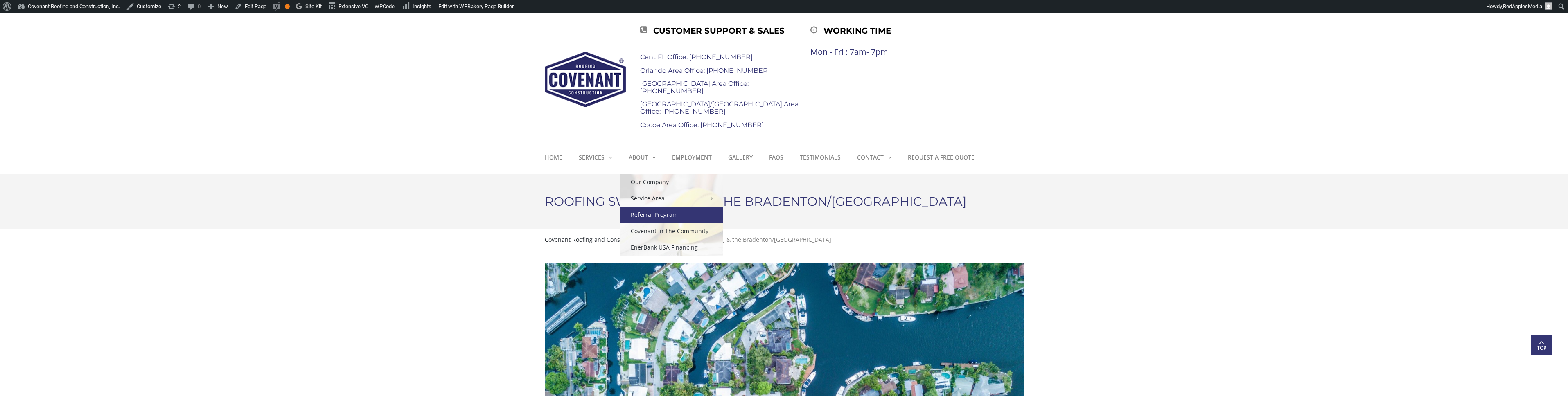
click at [672, 216] on link "Referral Program" at bounding box center [671, 215] width 102 height 16
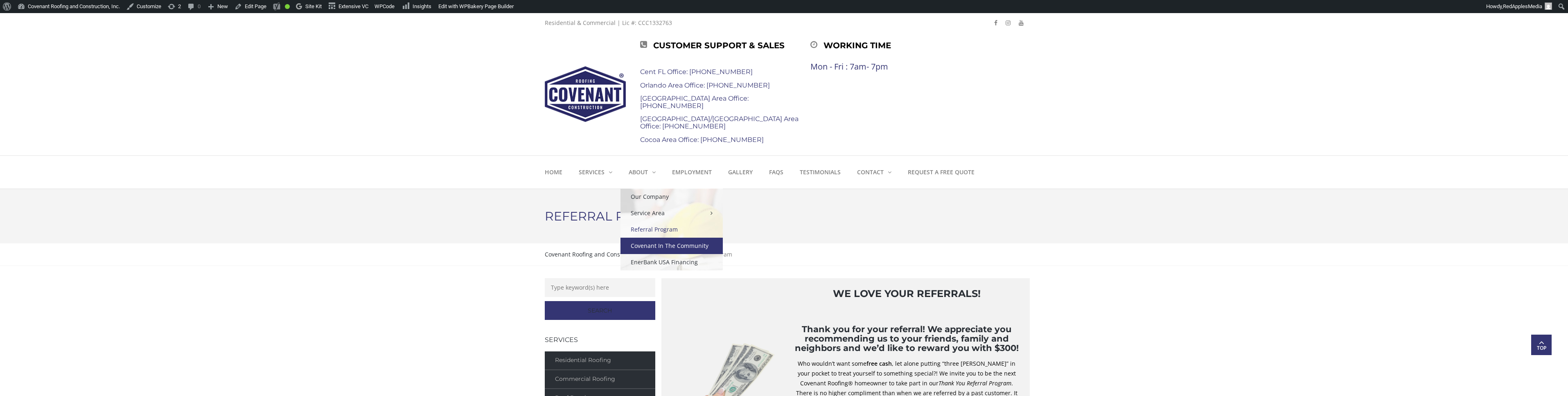
click at [679, 245] on link "Covenant In The Community" at bounding box center [671, 246] width 102 height 16
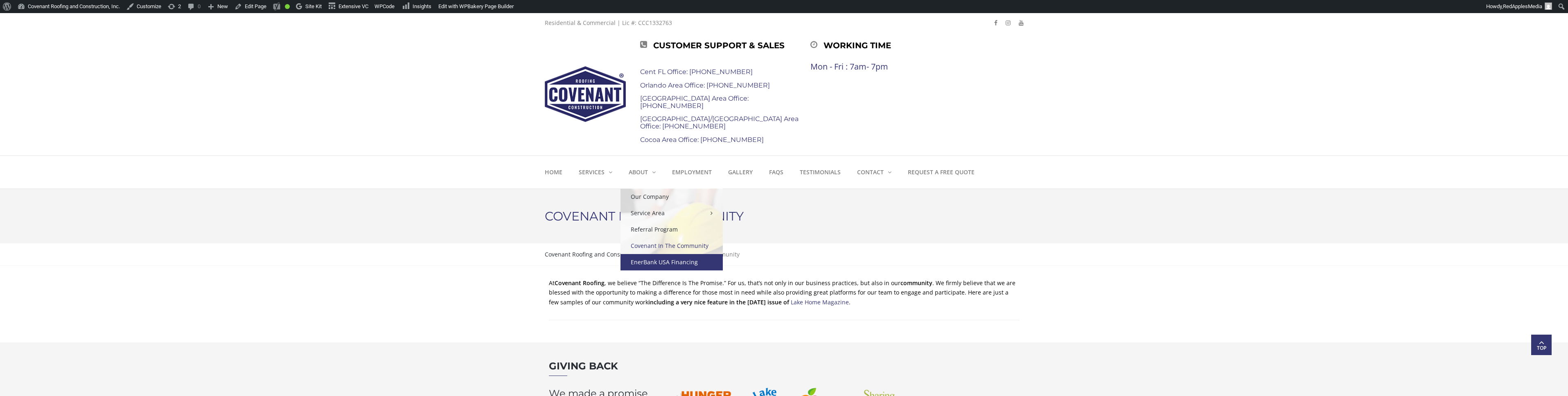
click at [662, 258] on link "EnerBank USA Financing" at bounding box center [671, 262] width 102 height 16
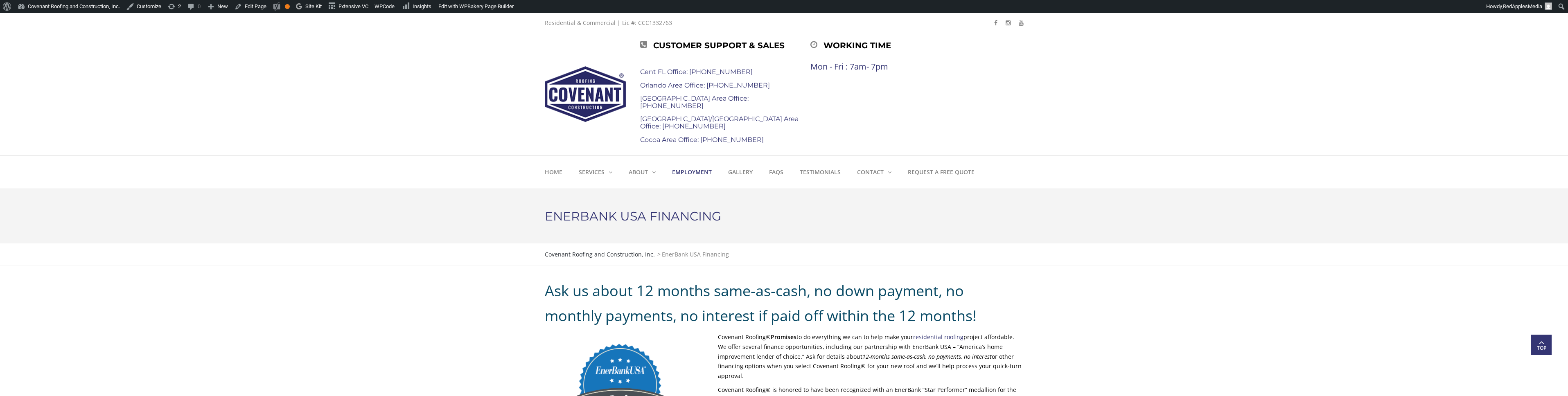
click at [674, 168] on strong "Employment" at bounding box center [691, 172] width 40 height 8
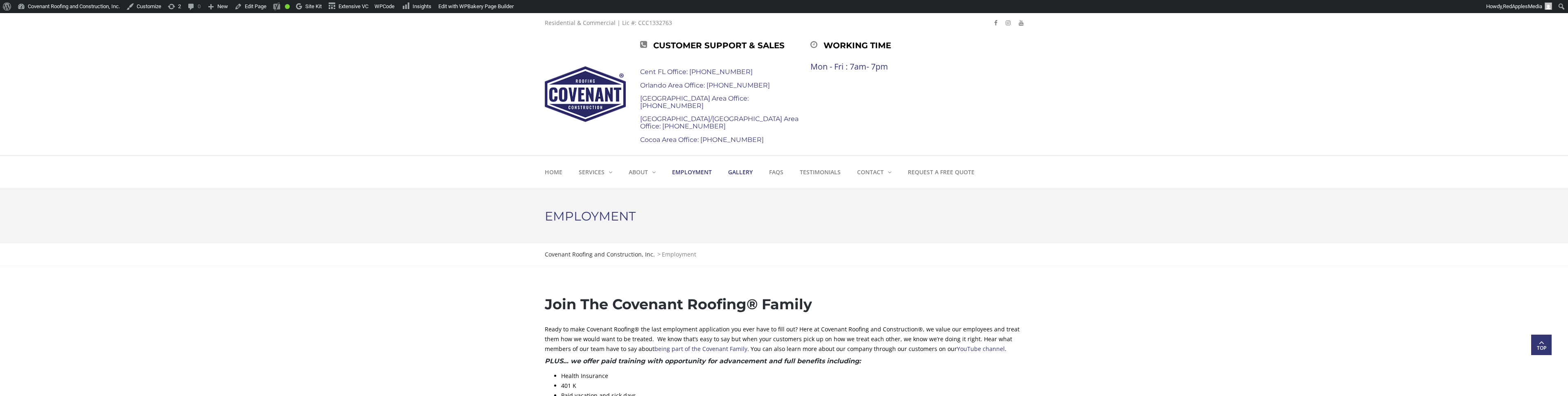
click at [753, 179] on link "Gallery" at bounding box center [740, 172] width 41 height 33
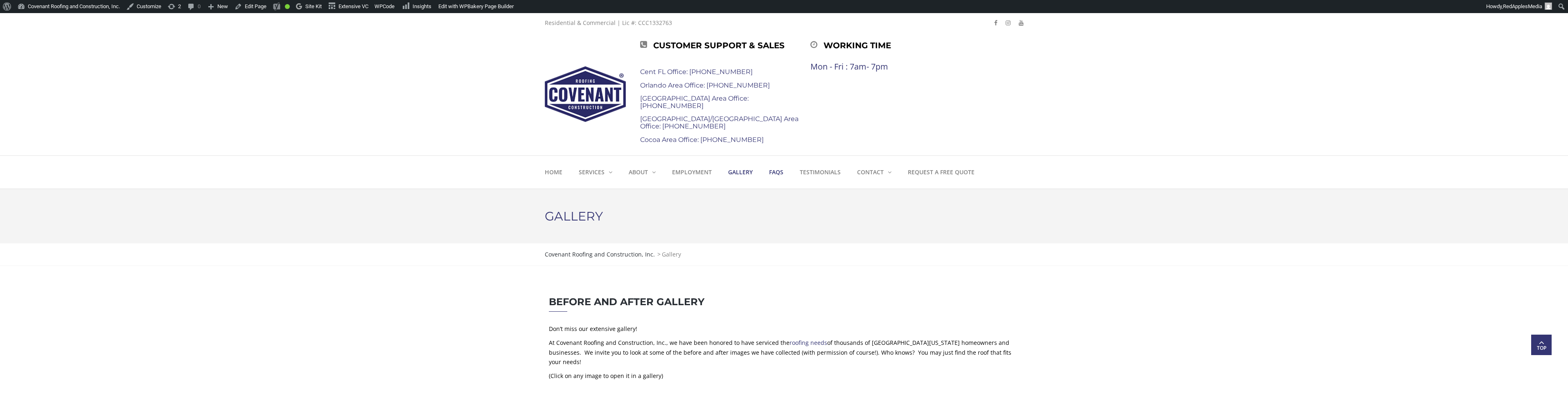
click at [780, 178] on link "FAQs" at bounding box center [776, 172] width 30 height 33
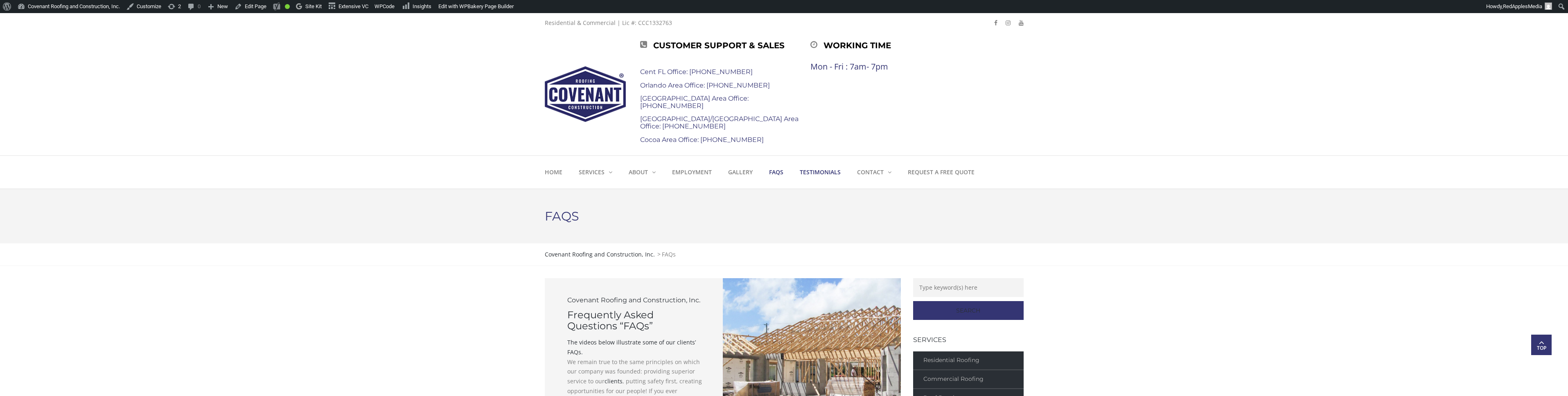
click at [824, 171] on strong "Testimonials" at bounding box center [820, 172] width 41 height 8
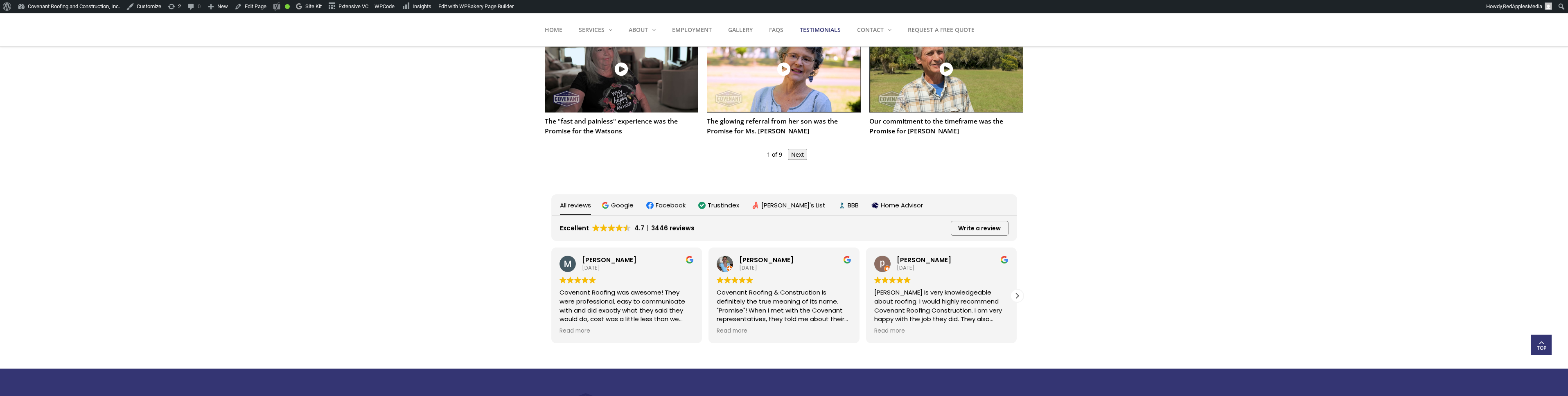
scroll to position [869, 0]
click at [517, 6] on link "Edit with WPBakery Page Builder" at bounding box center [476, 7] width 82 height 13
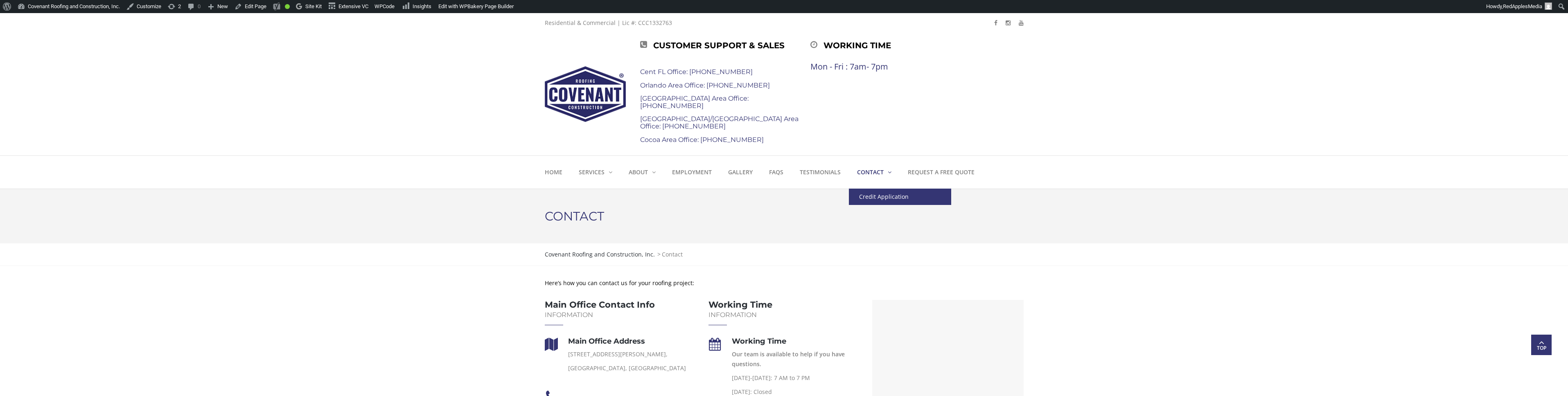
click at [868, 195] on link "Credit Application" at bounding box center [900, 196] width 102 height 16
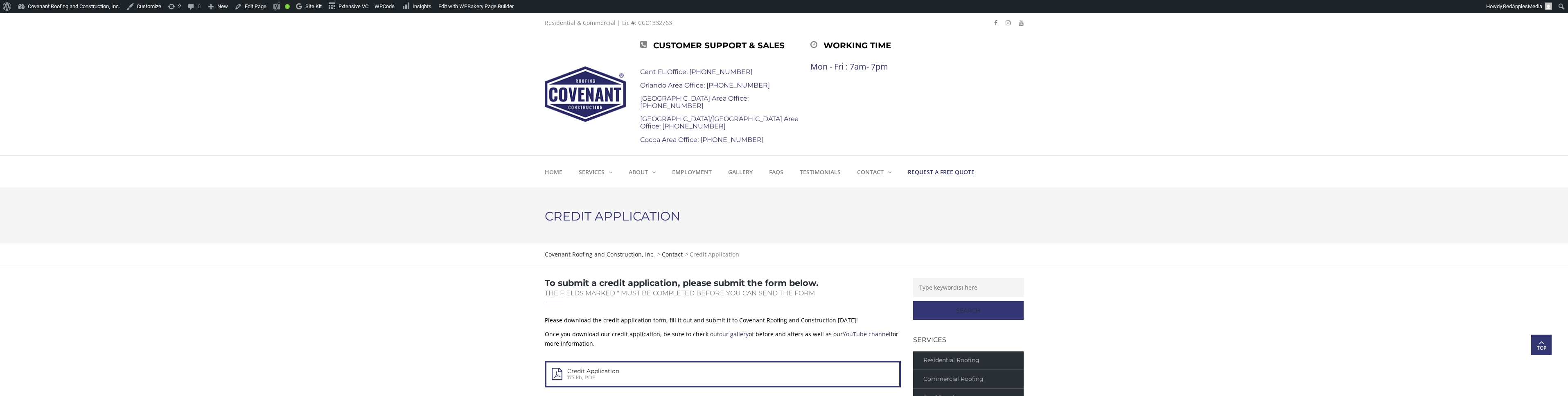
click at [948, 183] on link "Request a Free Quote" at bounding box center [941, 172] width 83 height 33
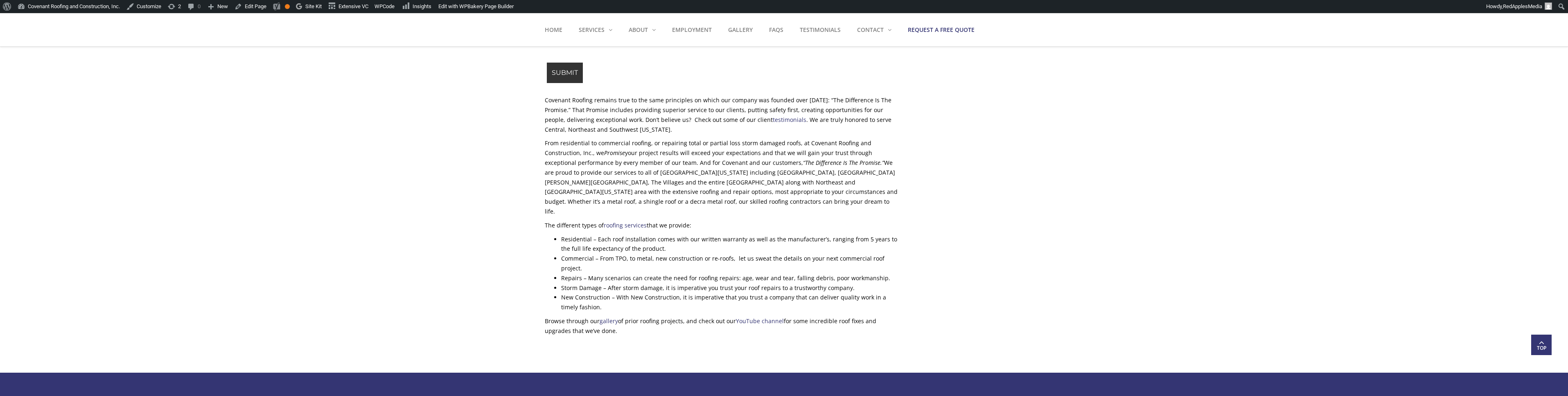
scroll to position [842, 0]
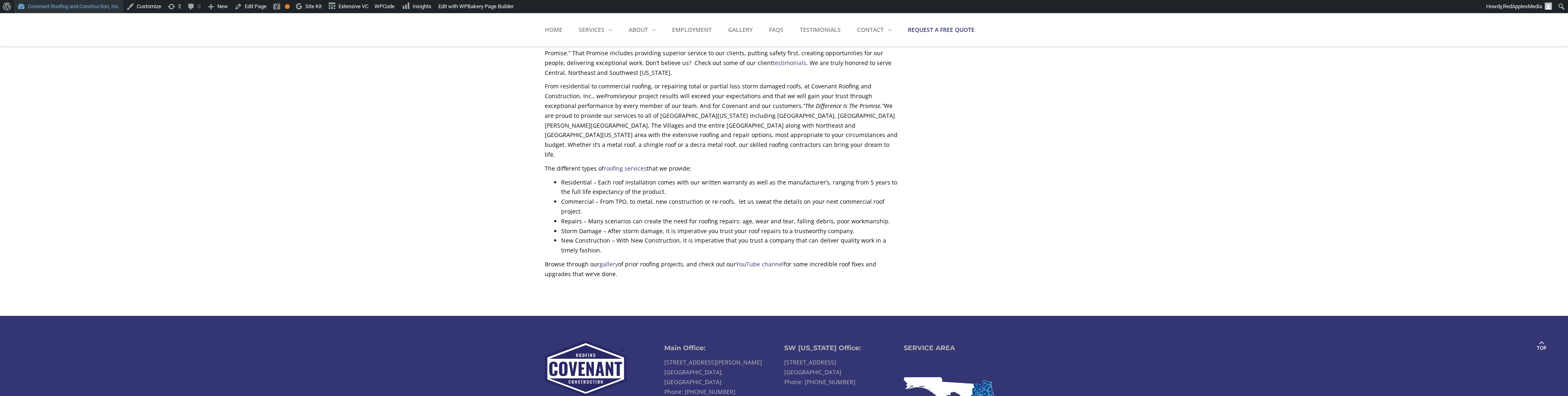
click at [103, 9] on link "Covenant Roofing and Construction, Inc." at bounding box center [69, 7] width 109 height 13
